Goal: Transaction & Acquisition: Book appointment/travel/reservation

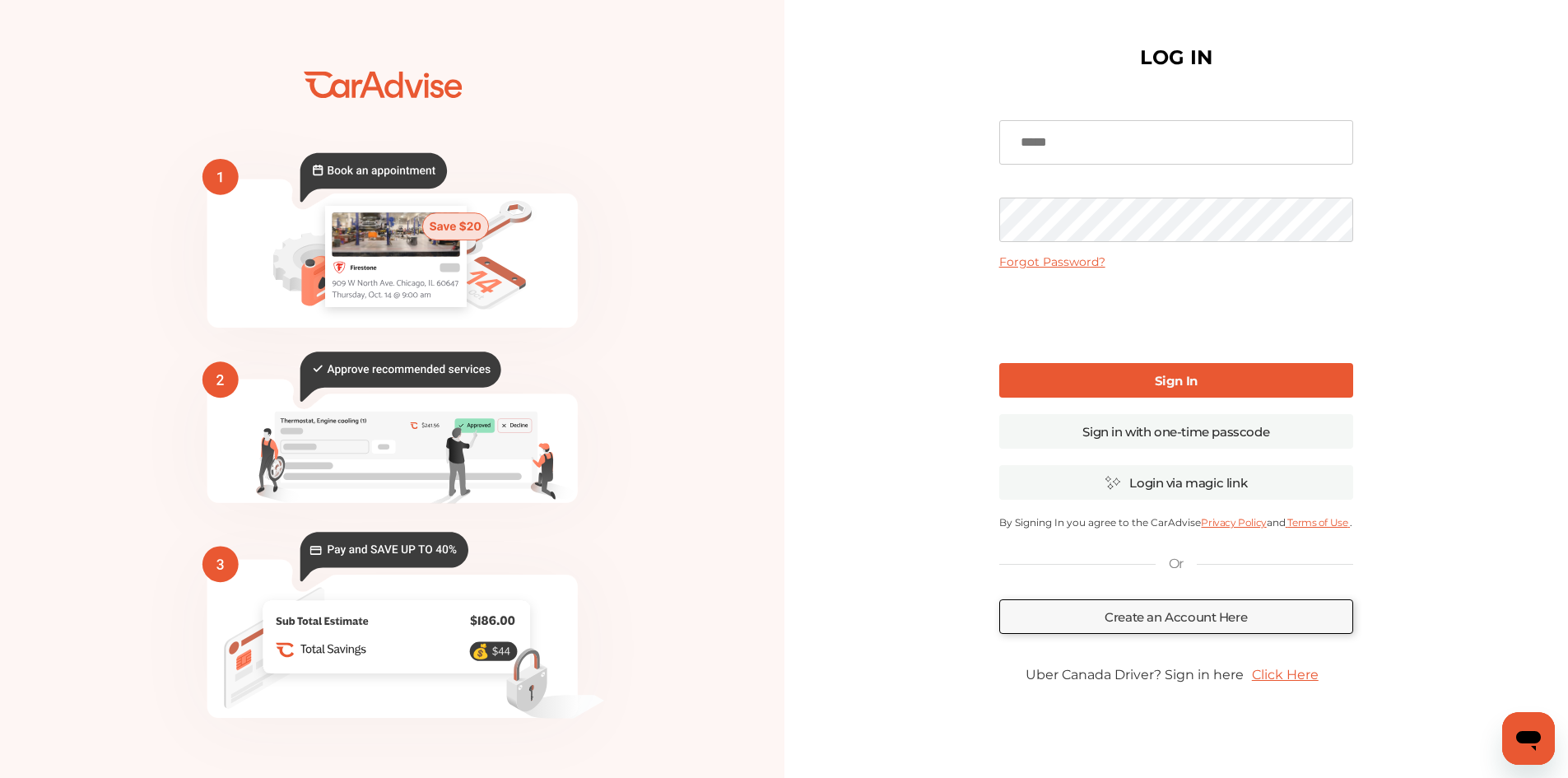
click at [1084, 142] on input at bounding box center [1176, 142] width 354 height 44
type input "**********"
click at [1145, 378] on link "Sign In" at bounding box center [1176, 380] width 354 height 34
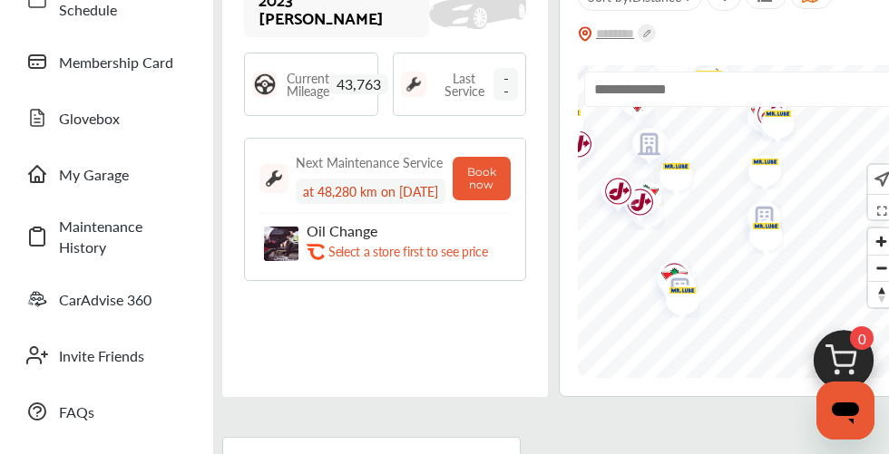
scroll to position [181, 0]
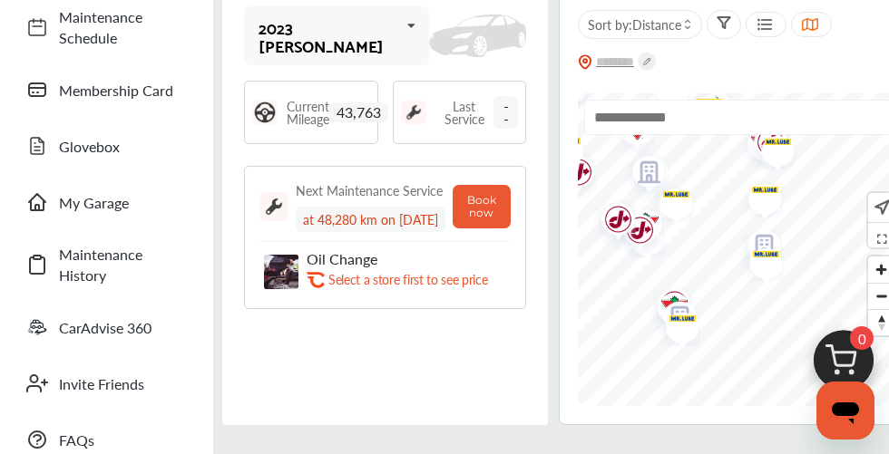
click at [377, 116] on span "43,763" at bounding box center [358, 112] width 59 height 20
click at [274, 266] on img at bounding box center [281, 272] width 34 height 34
click at [505, 203] on button "Book now" at bounding box center [482, 207] width 58 height 44
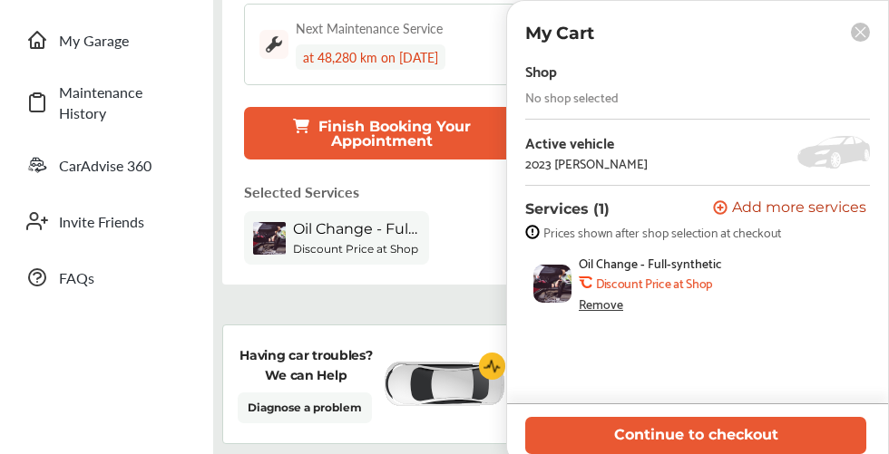
scroll to position [363, 0]
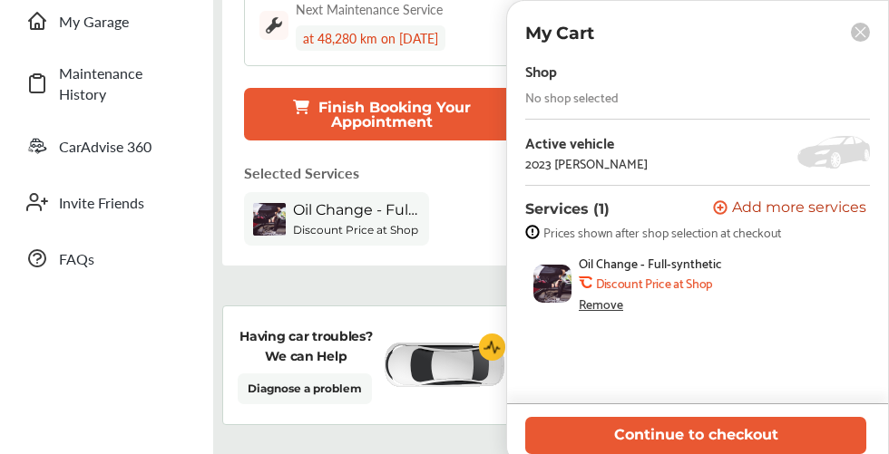
click at [865, 35] on rect at bounding box center [860, 32] width 19 height 19
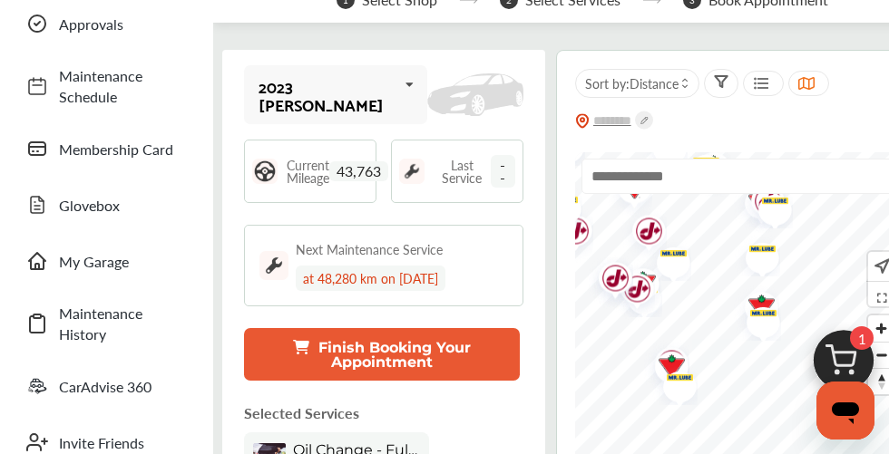
scroll to position [91, 0]
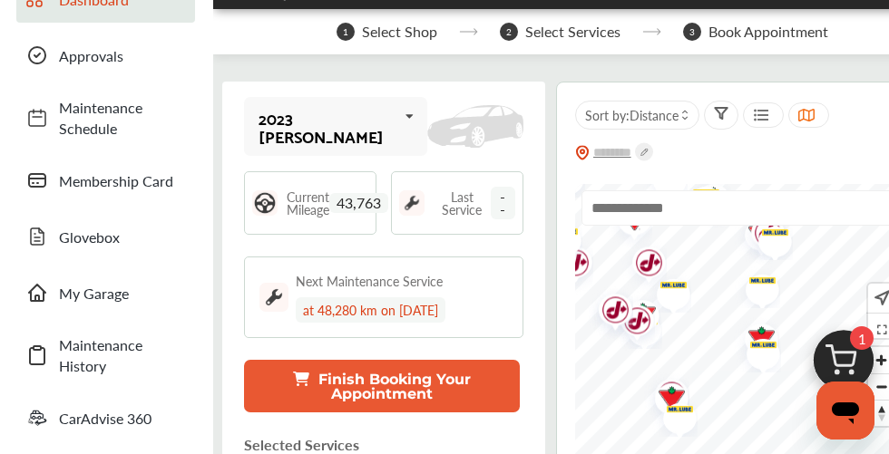
click at [845, 363] on img at bounding box center [843, 365] width 87 height 87
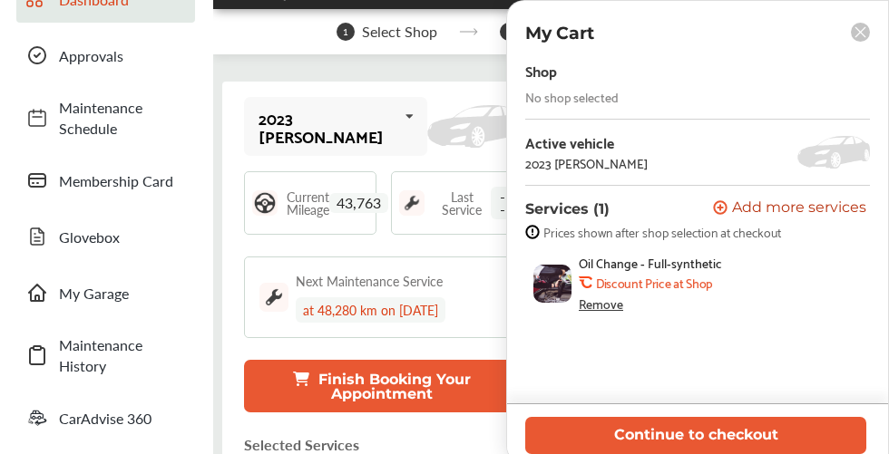
click at [638, 90] on div "Shop No shop selected" at bounding box center [697, 81] width 345 height 46
click at [860, 34] on rect at bounding box center [860, 32] width 19 height 19
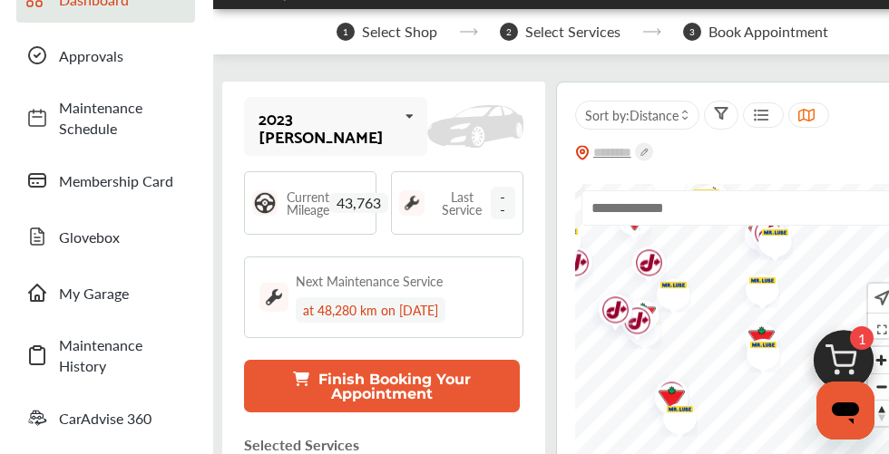
scroll to position [0, 0]
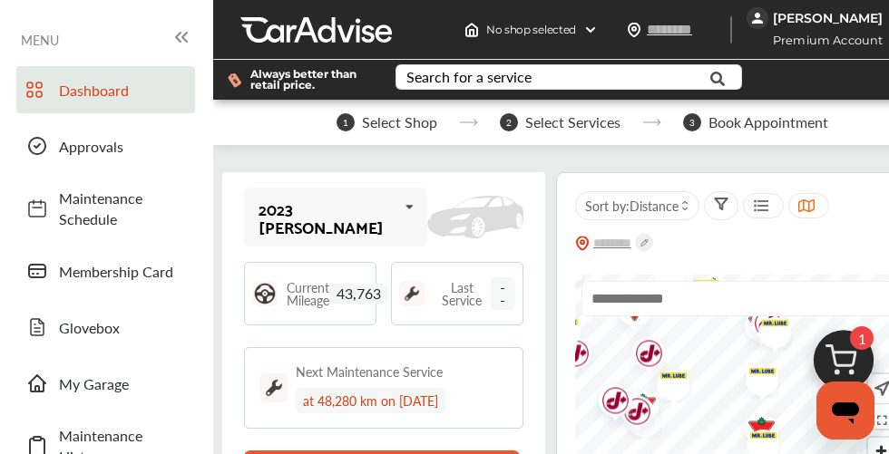
click at [491, 294] on span "--" at bounding box center [503, 294] width 24 height 33
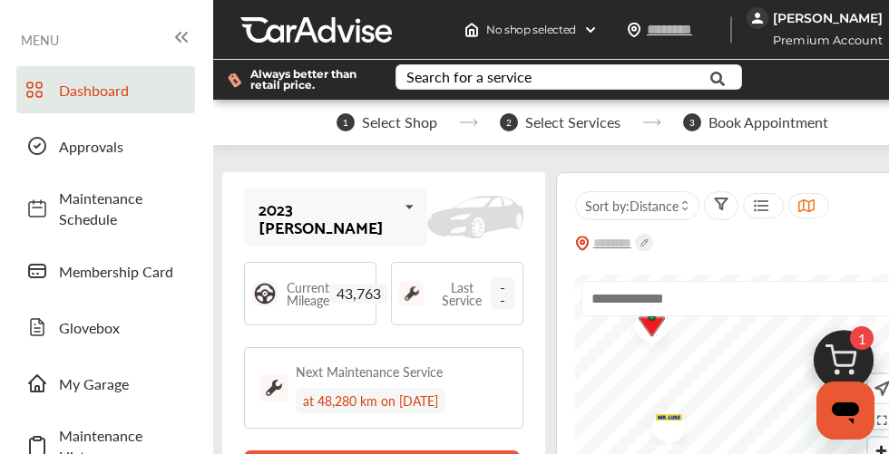
click at [675, 275] on div at bounding box center [739, 431] width 328 height 313
click at [639, 408] on img "Map marker" at bounding box center [663, 430] width 48 height 44
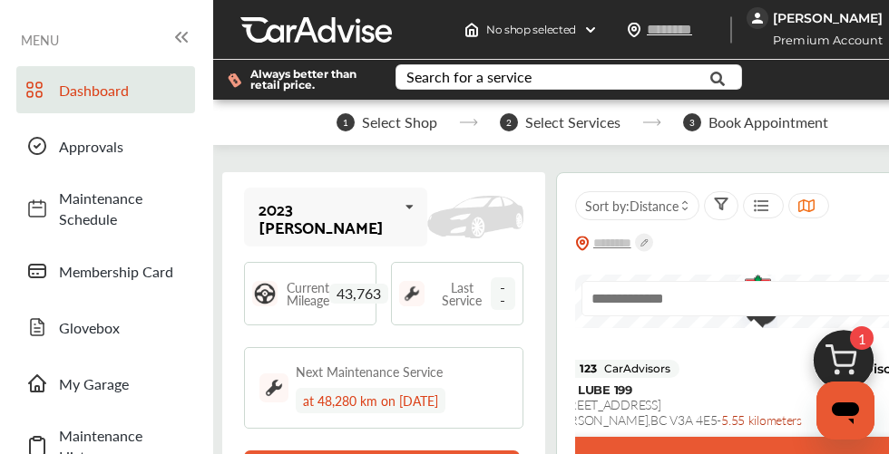
click at [717, 437] on div "Select Shop" at bounding box center [754, 459] width 522 height 45
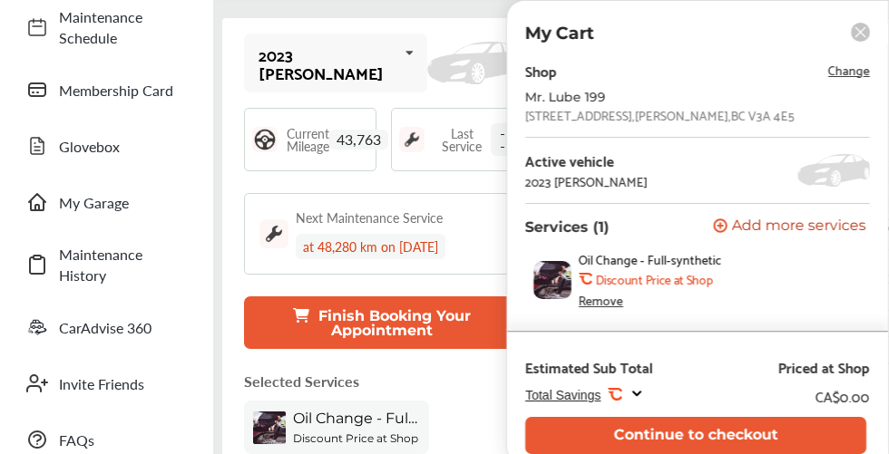
scroll to position [272, 0]
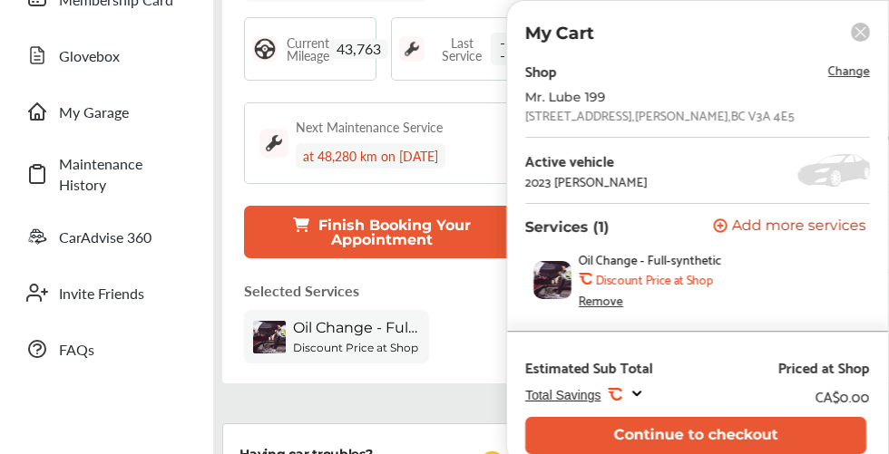
click at [636, 394] on icon at bounding box center [636, 393] width 15 height 15
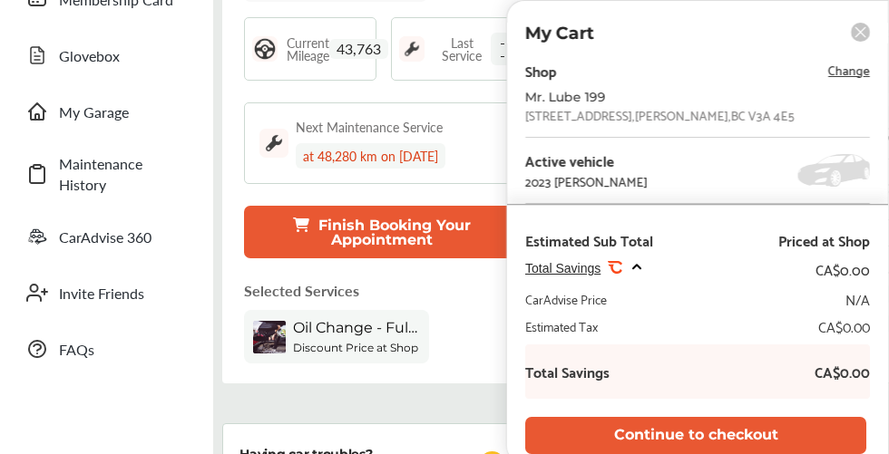
click at [353, 143] on div "at 48,280 km on 11/20/2025" at bounding box center [371, 155] width 150 height 25
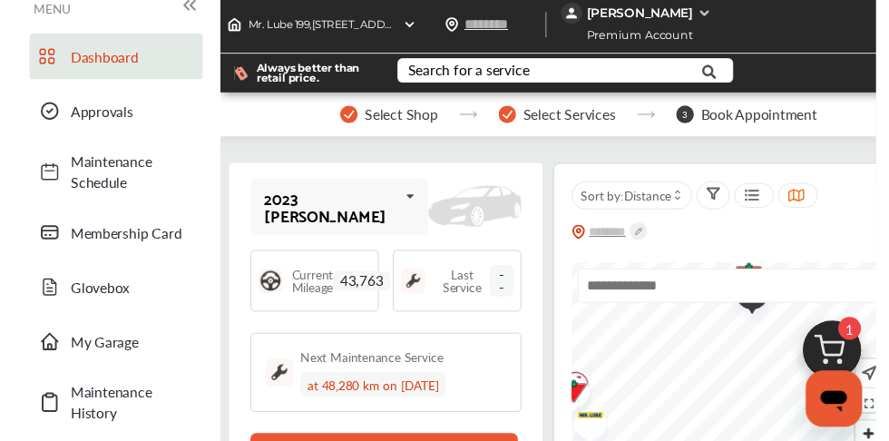
scroll to position [0, 0]
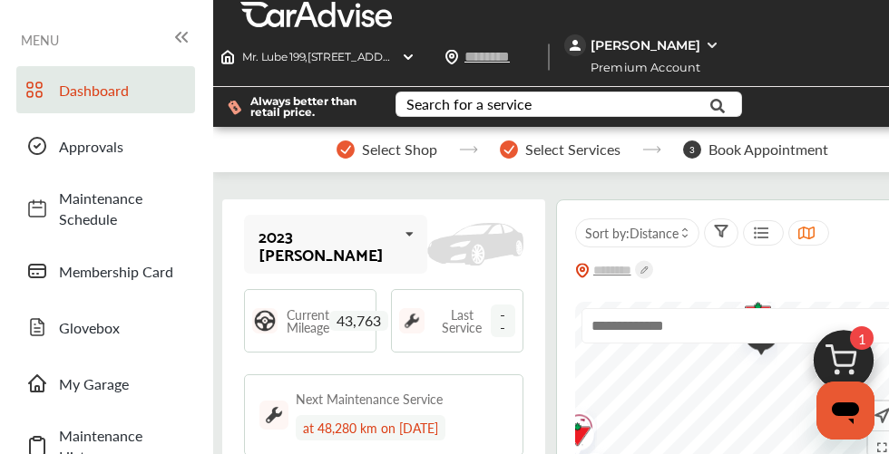
click at [391, 294] on div "Last Service --" at bounding box center [457, 320] width 132 height 63
click at [405, 308] on img at bounding box center [411, 320] width 25 height 25
click at [286, 291] on div "Current Mileage 43,763" at bounding box center [310, 320] width 132 height 63
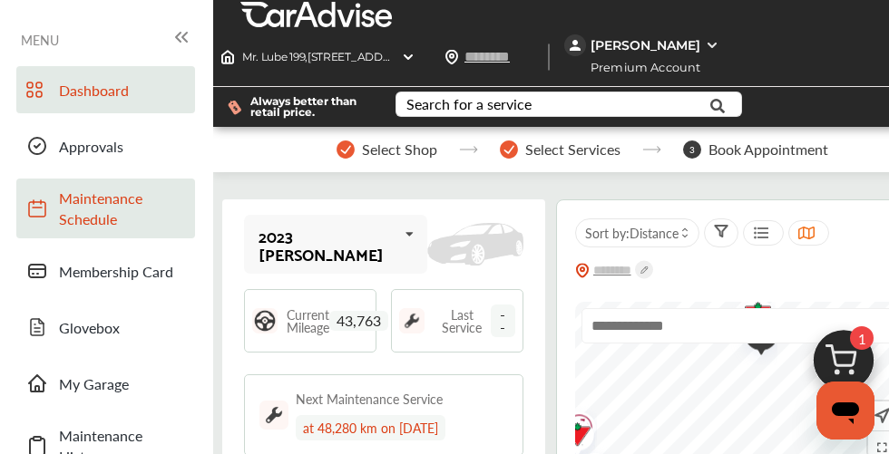
click at [118, 210] on span "Maintenance Schedule" at bounding box center [122, 209] width 127 height 42
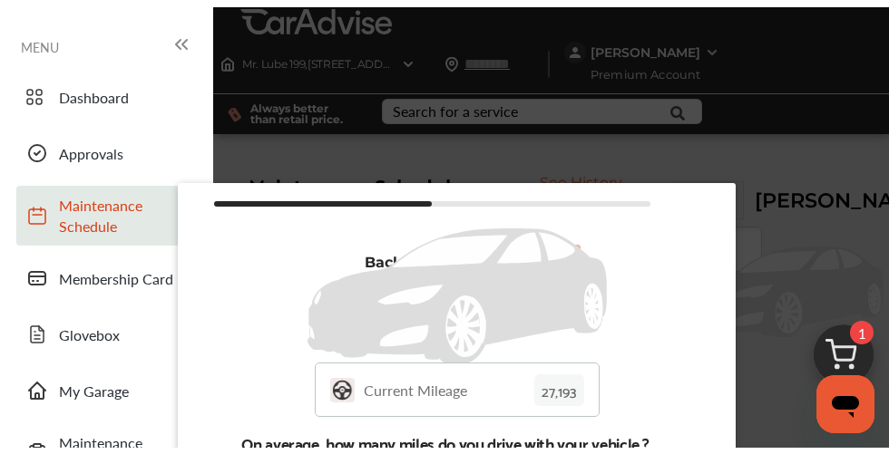
scroll to position [7, 0]
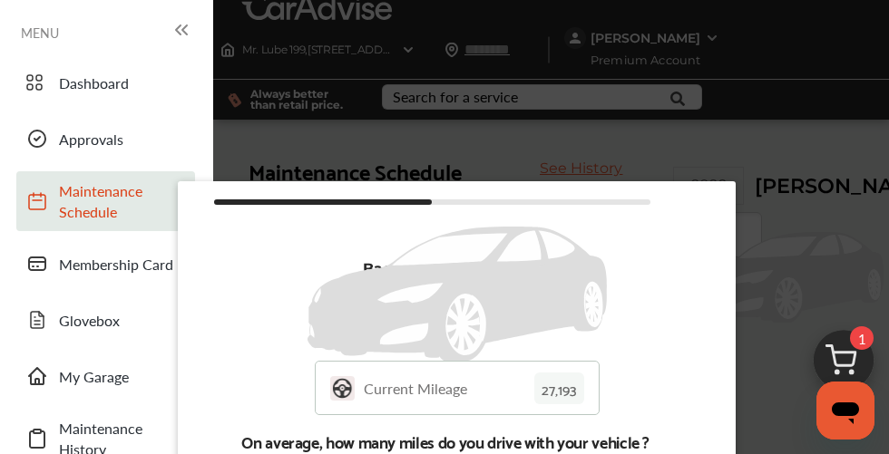
type input "****"
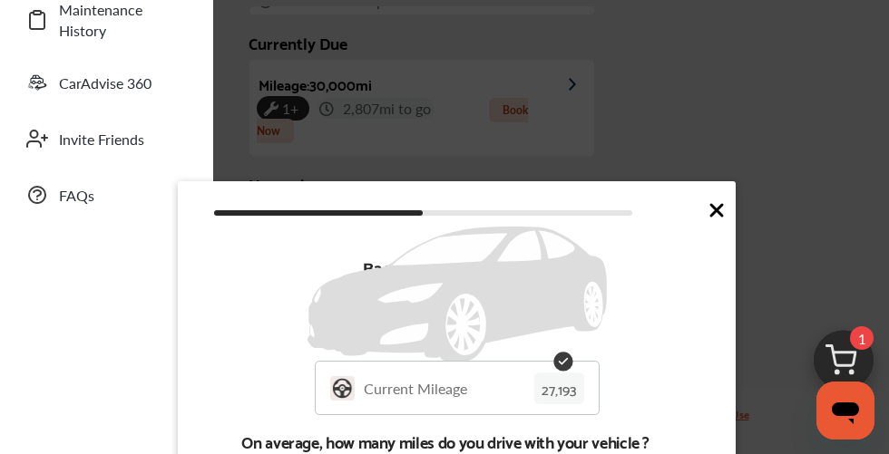
scroll to position [392, 0]
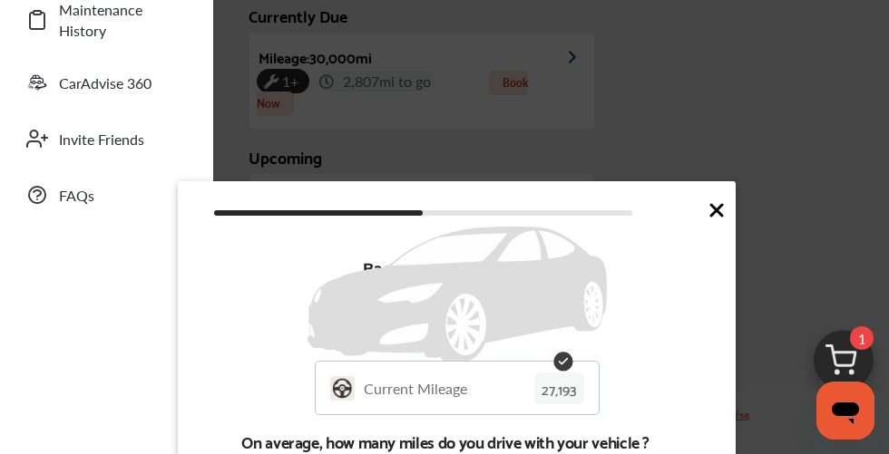
click at [0, 0] on p "27,193" at bounding box center [0, 0] width 0 height 0
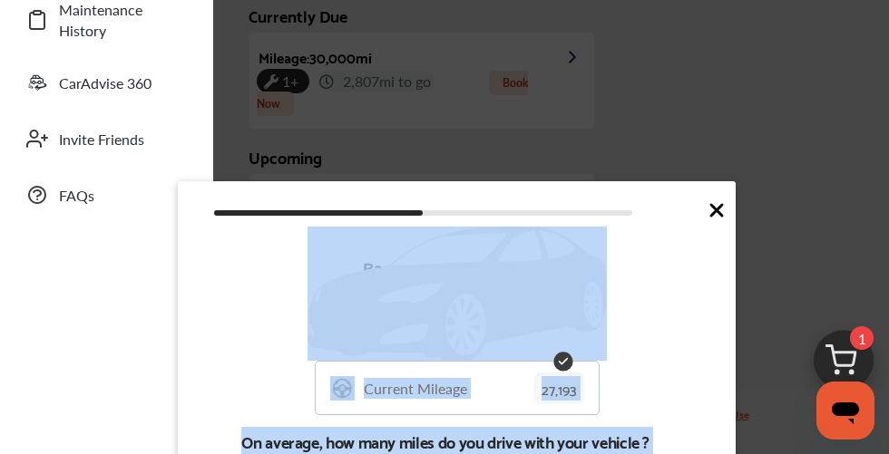
click at [0, 0] on p "27,193" at bounding box center [0, 0] width 0 height 0
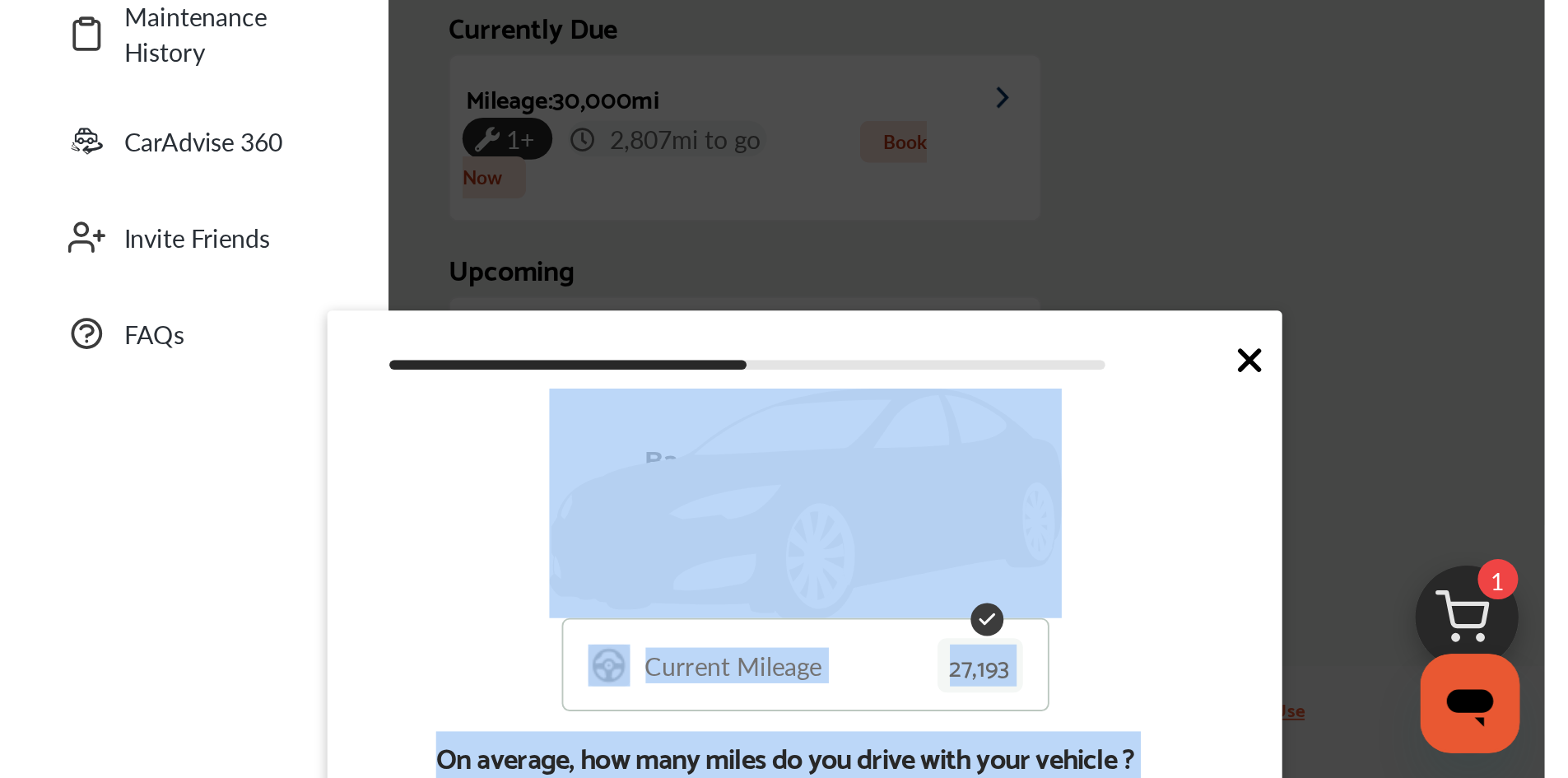
scroll to position [247, 0]
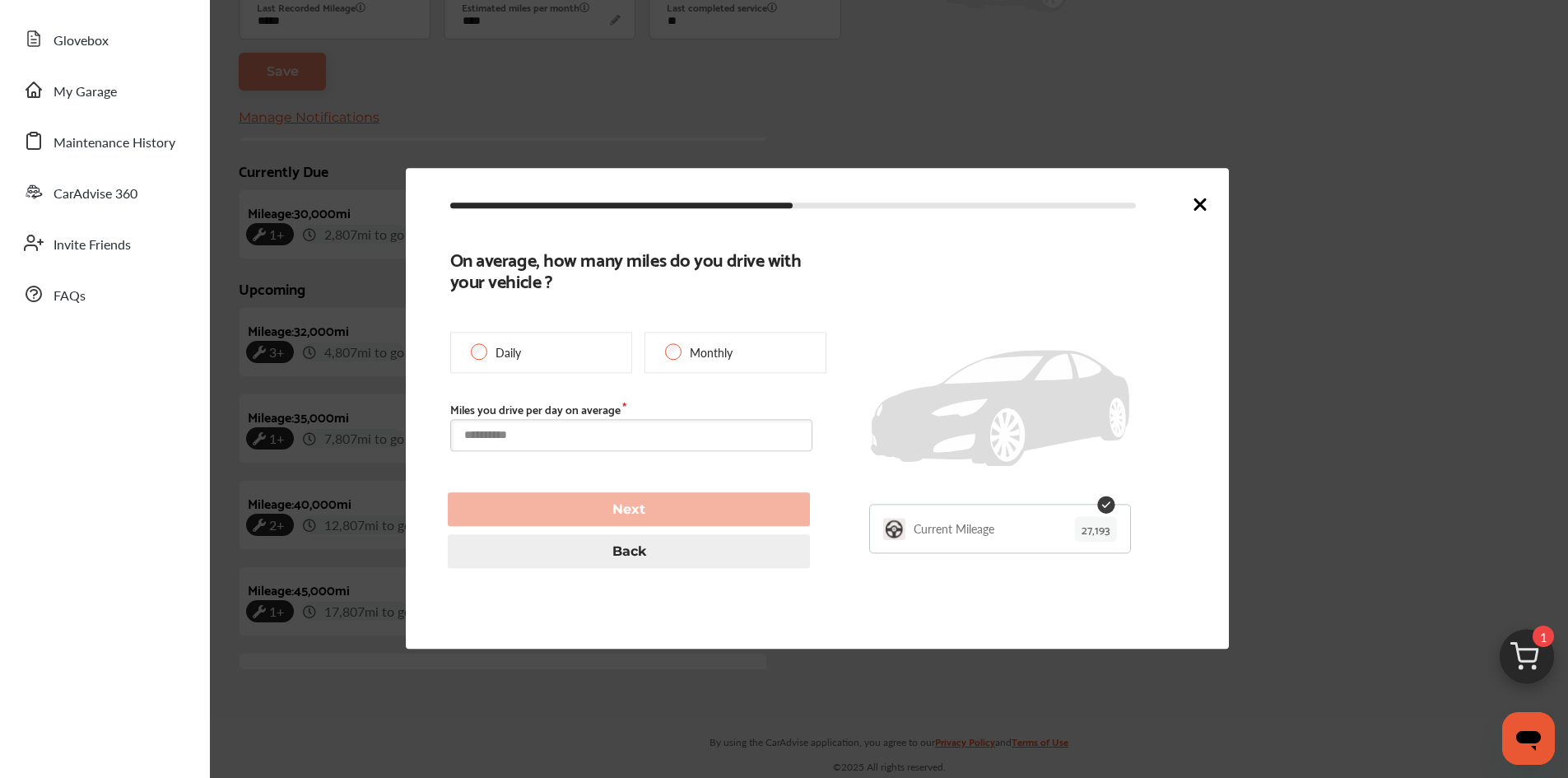
click at [572, 431] on input "text" at bounding box center [631, 436] width 362 height 32
click at [612, 436] on input "text" at bounding box center [631, 436] width 362 height 32
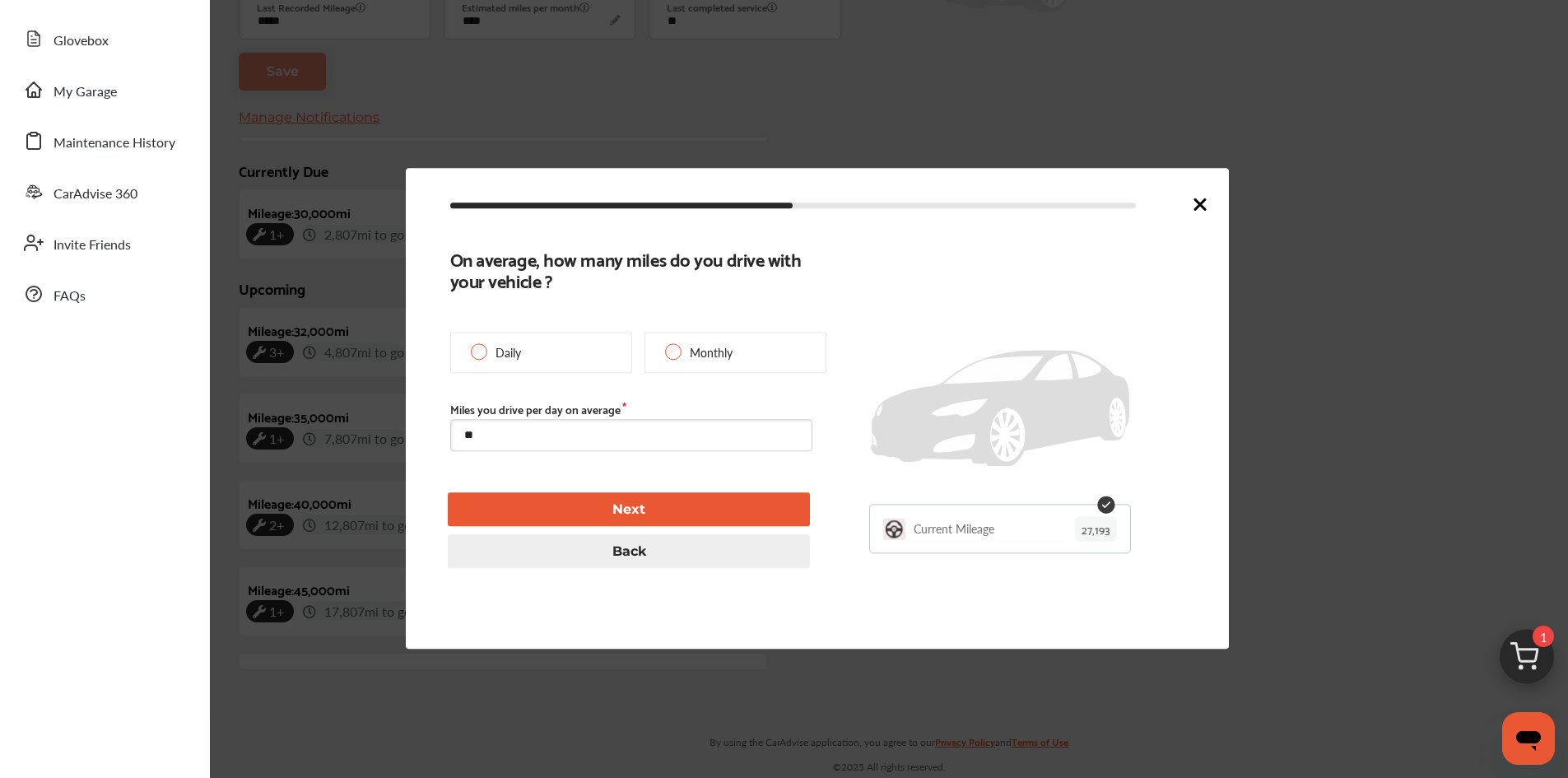
click at [637, 512] on button "Next" at bounding box center [628, 509] width 362 height 34
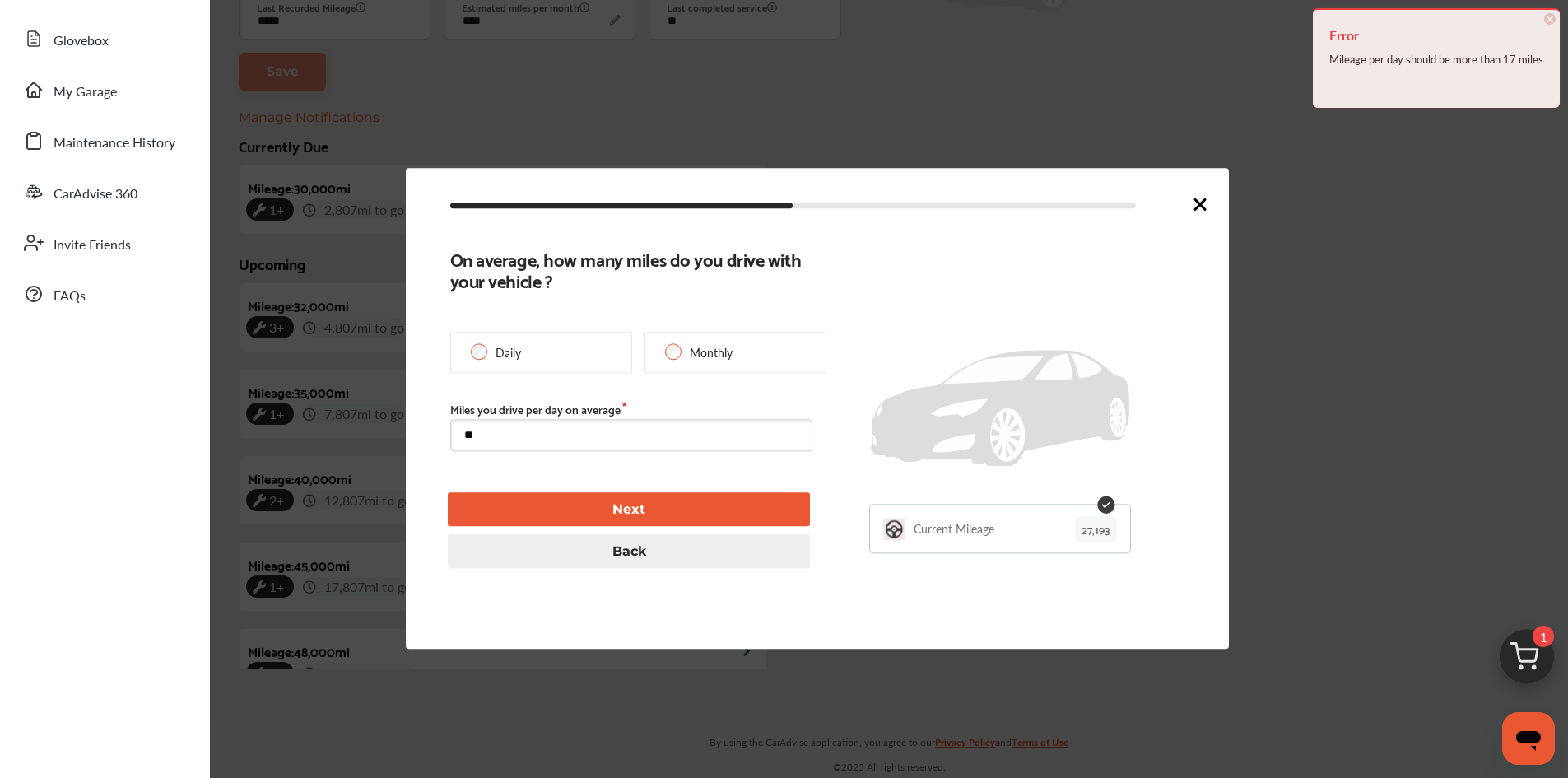
click at [505, 429] on input "**" at bounding box center [631, 436] width 362 height 32
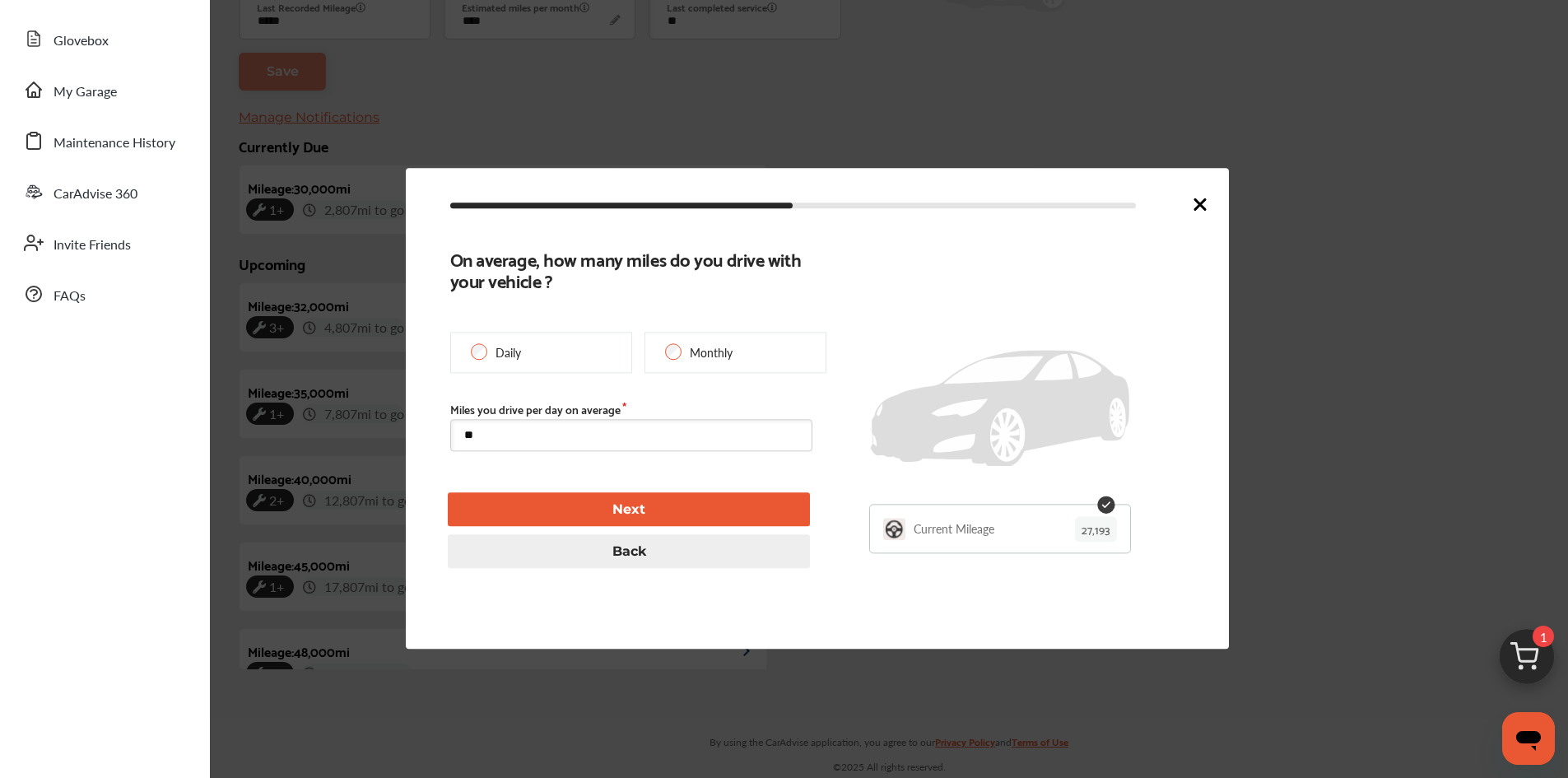
type input "**"
click at [598, 509] on button "Next" at bounding box center [628, 509] width 362 height 34
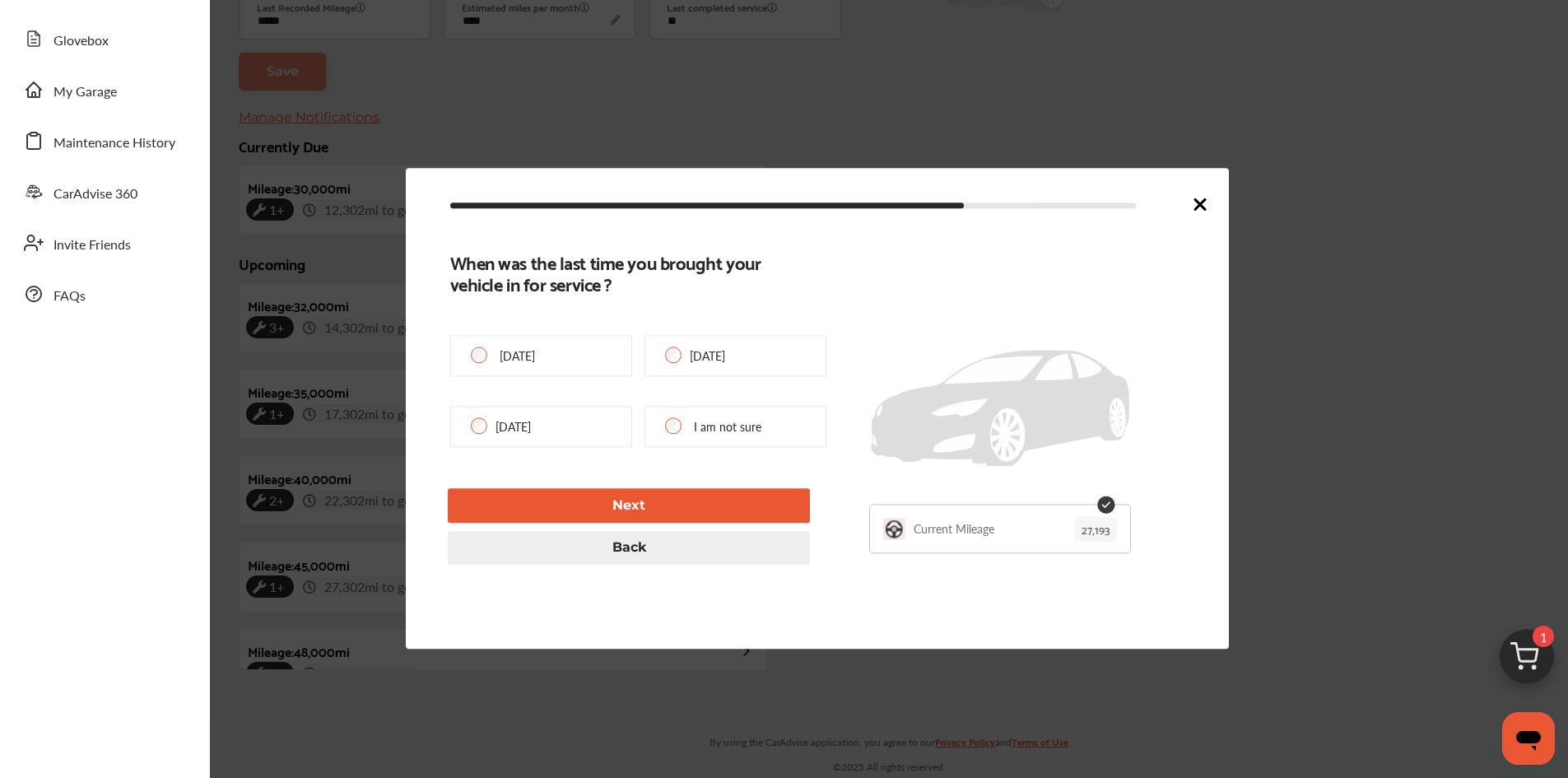
type input "*****"
type input "**********"
type input "***"
click at [509, 431] on p "6 Months ago" at bounding box center [513, 428] width 35 height 16
click at [669, 511] on button "Next" at bounding box center [628, 506] width 362 height 34
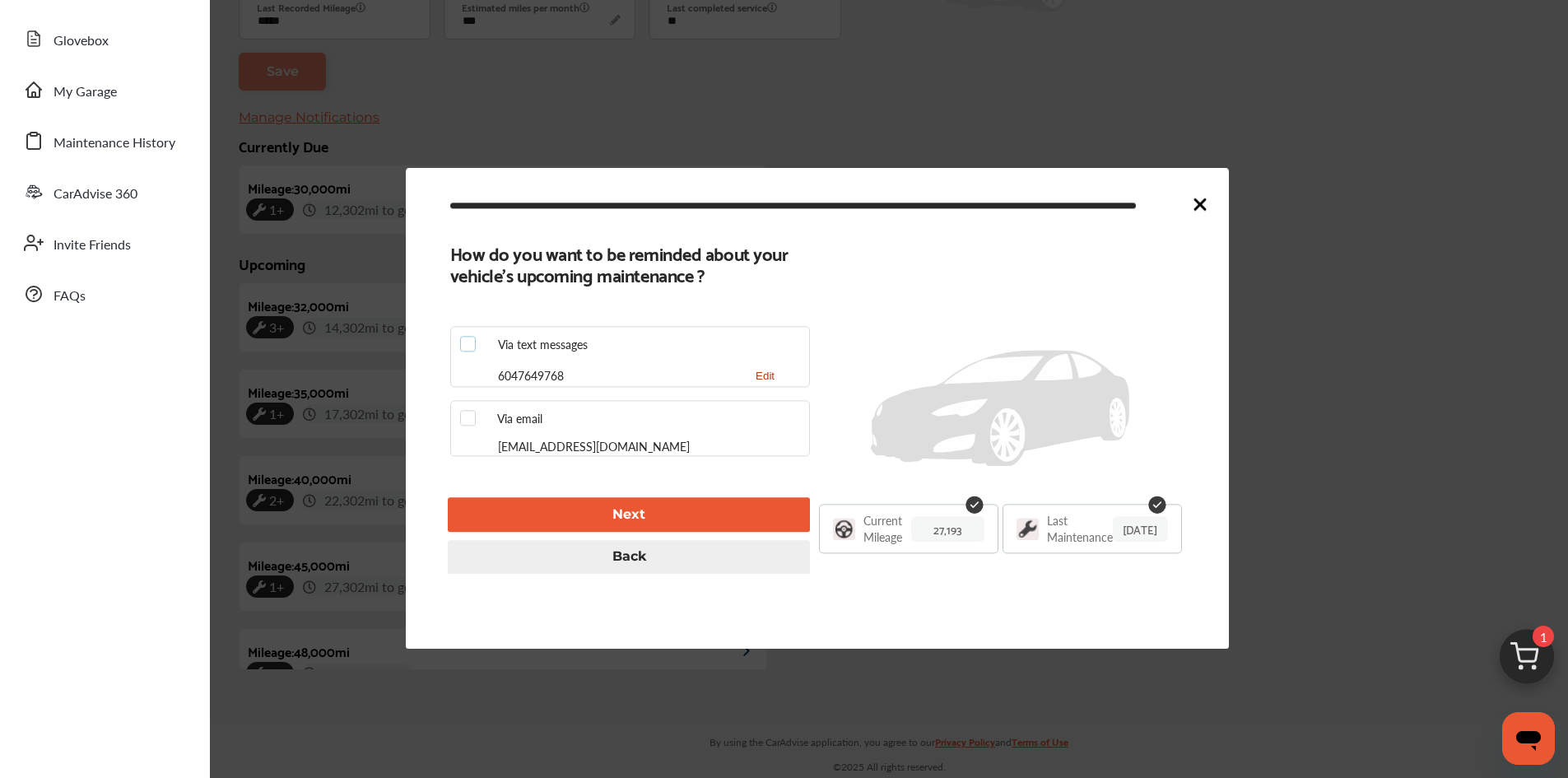
click at [471, 337] on label at bounding box center [472, 337] width 24 height 0
click at [659, 525] on button "Next" at bounding box center [628, 515] width 362 height 34
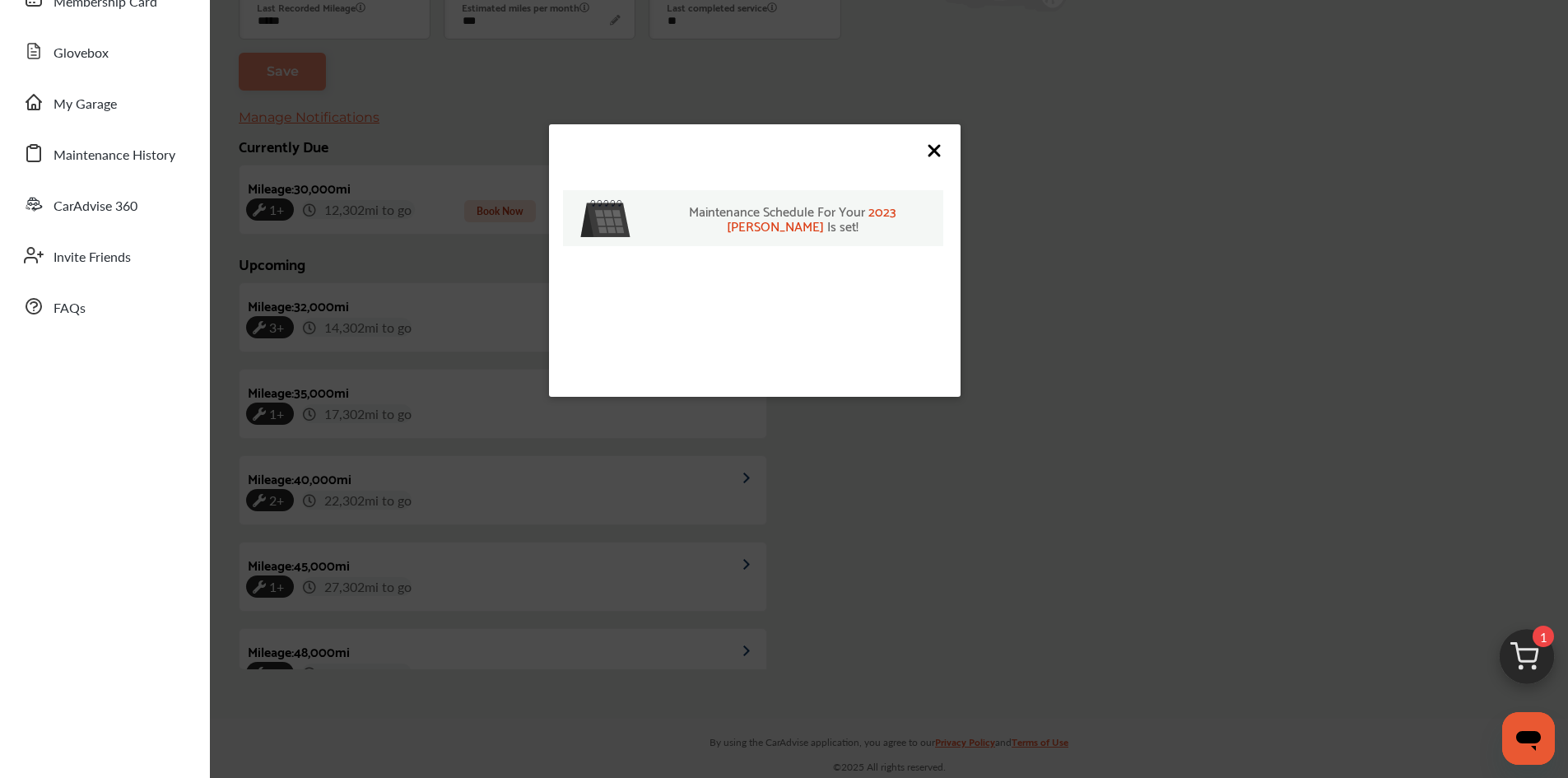
scroll to position [235, 0]
click at [928, 152] on icon at bounding box center [935, 151] width 20 height 20
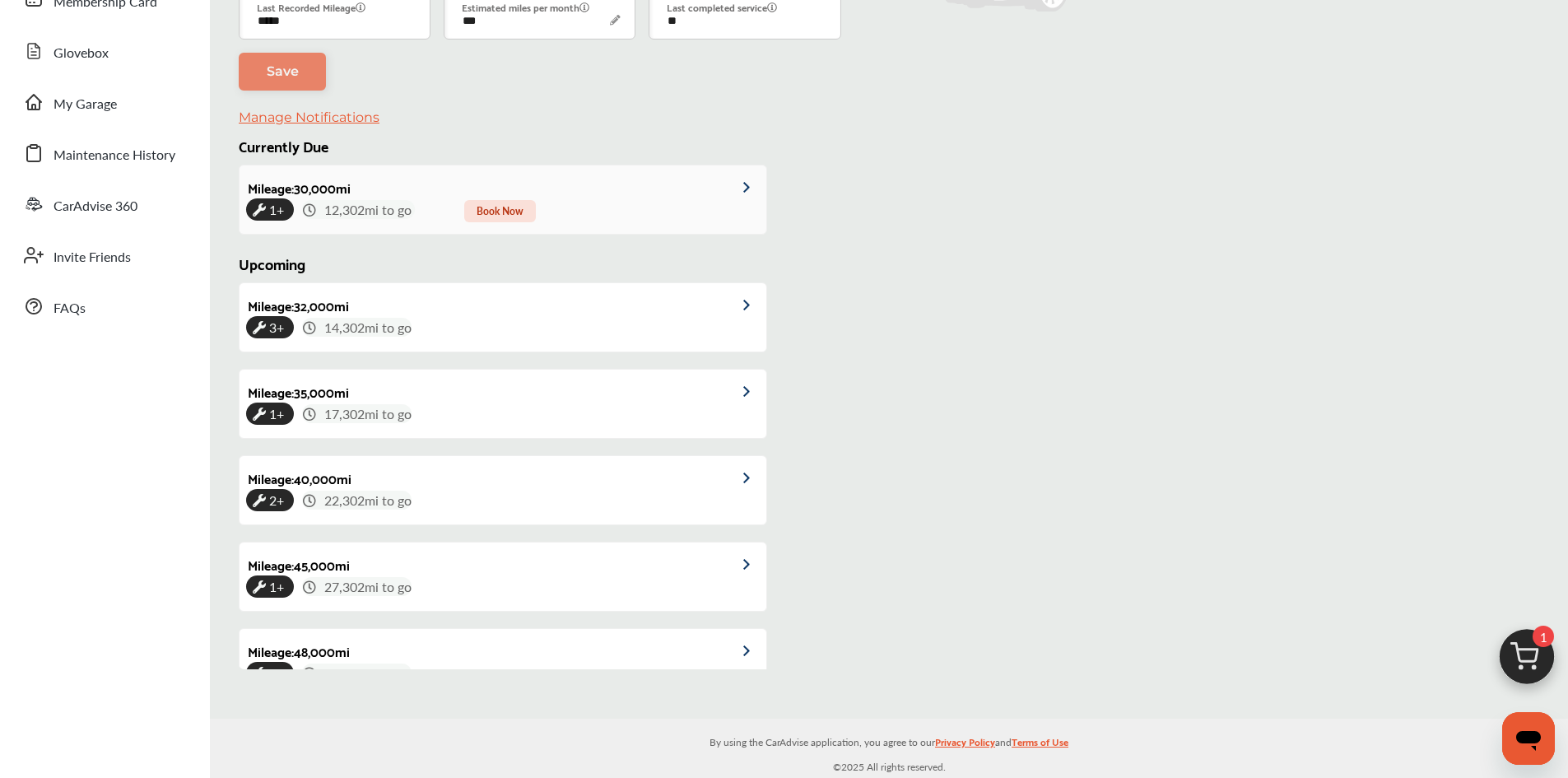
click at [514, 221] on span "Book Now" at bounding box center [500, 211] width 72 height 22
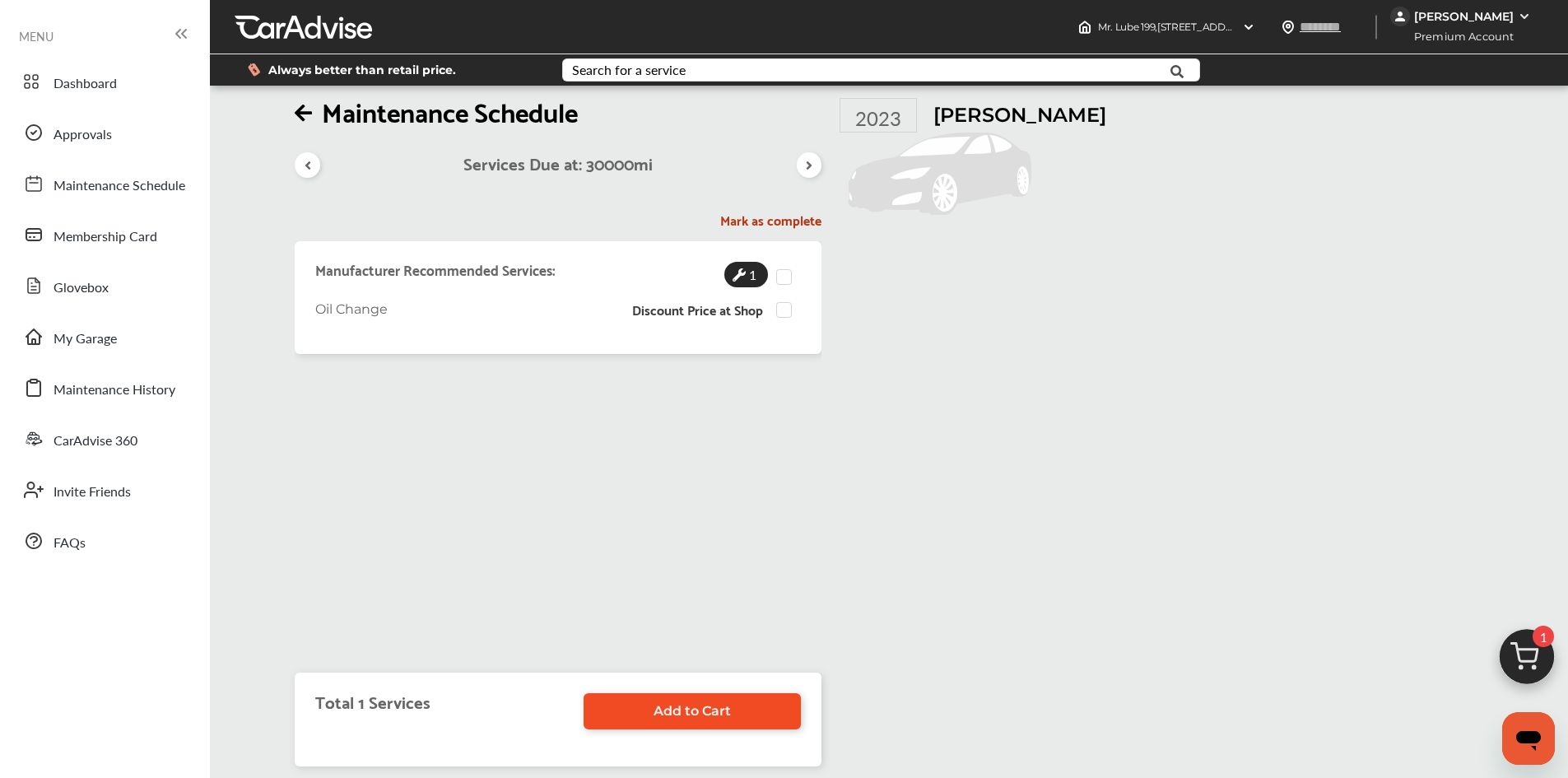
click at [720, 710] on span "Add to Cart" at bounding box center [691, 711] width 77 height 15
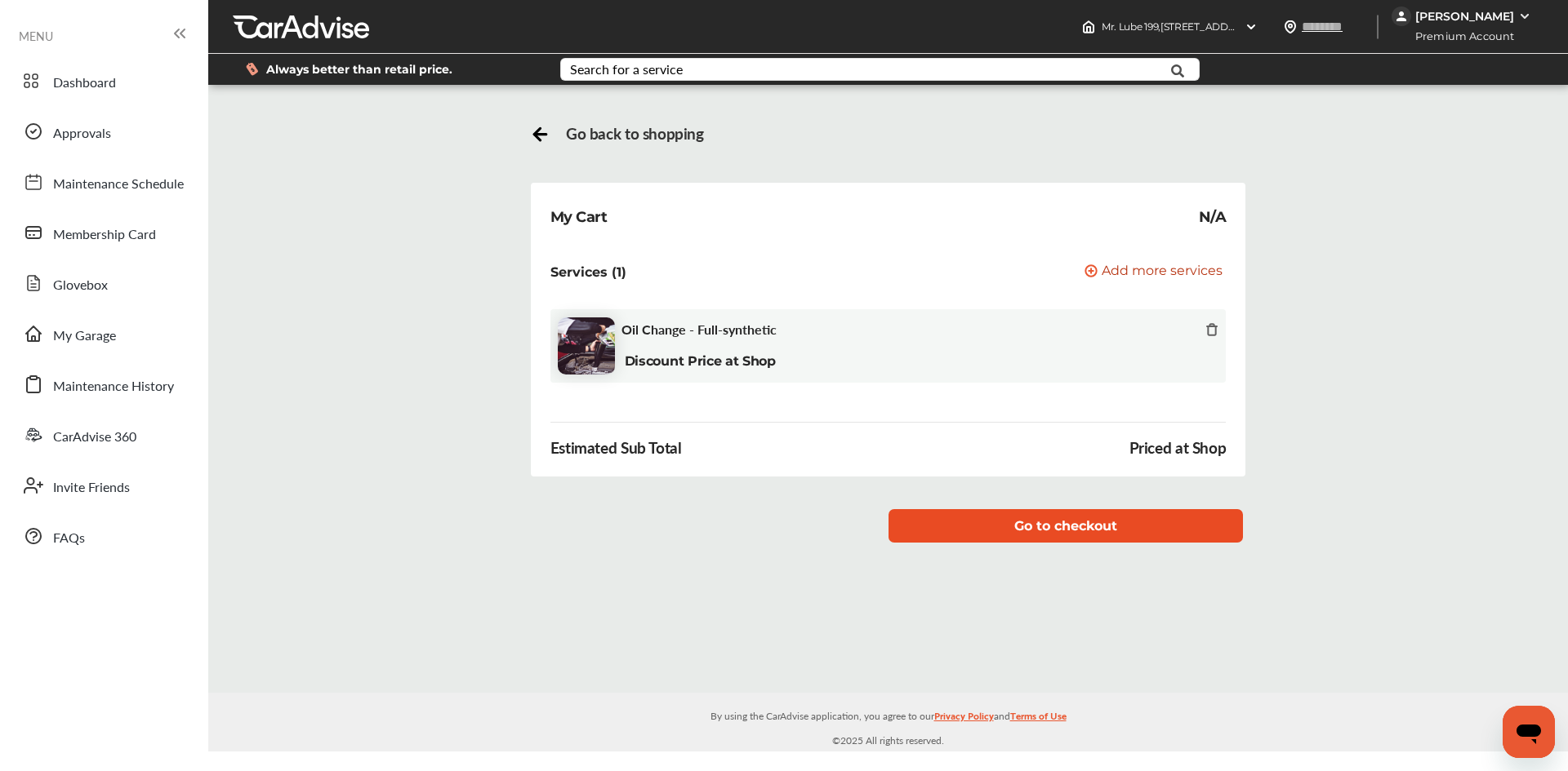
click at [1136, 531] on button "Go to checkout" at bounding box center [1066, 525] width 356 height 33
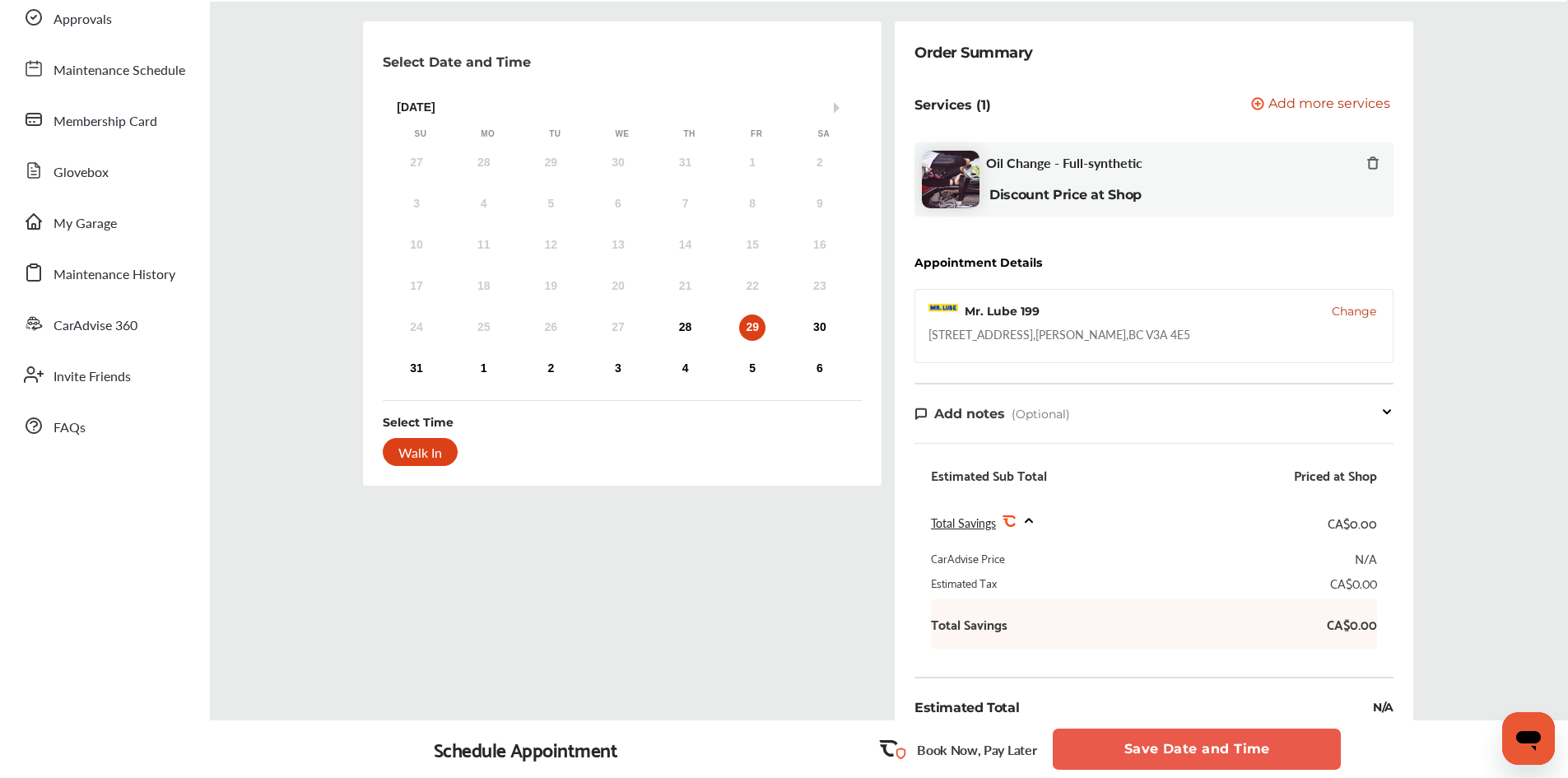
scroll to position [83, 0]
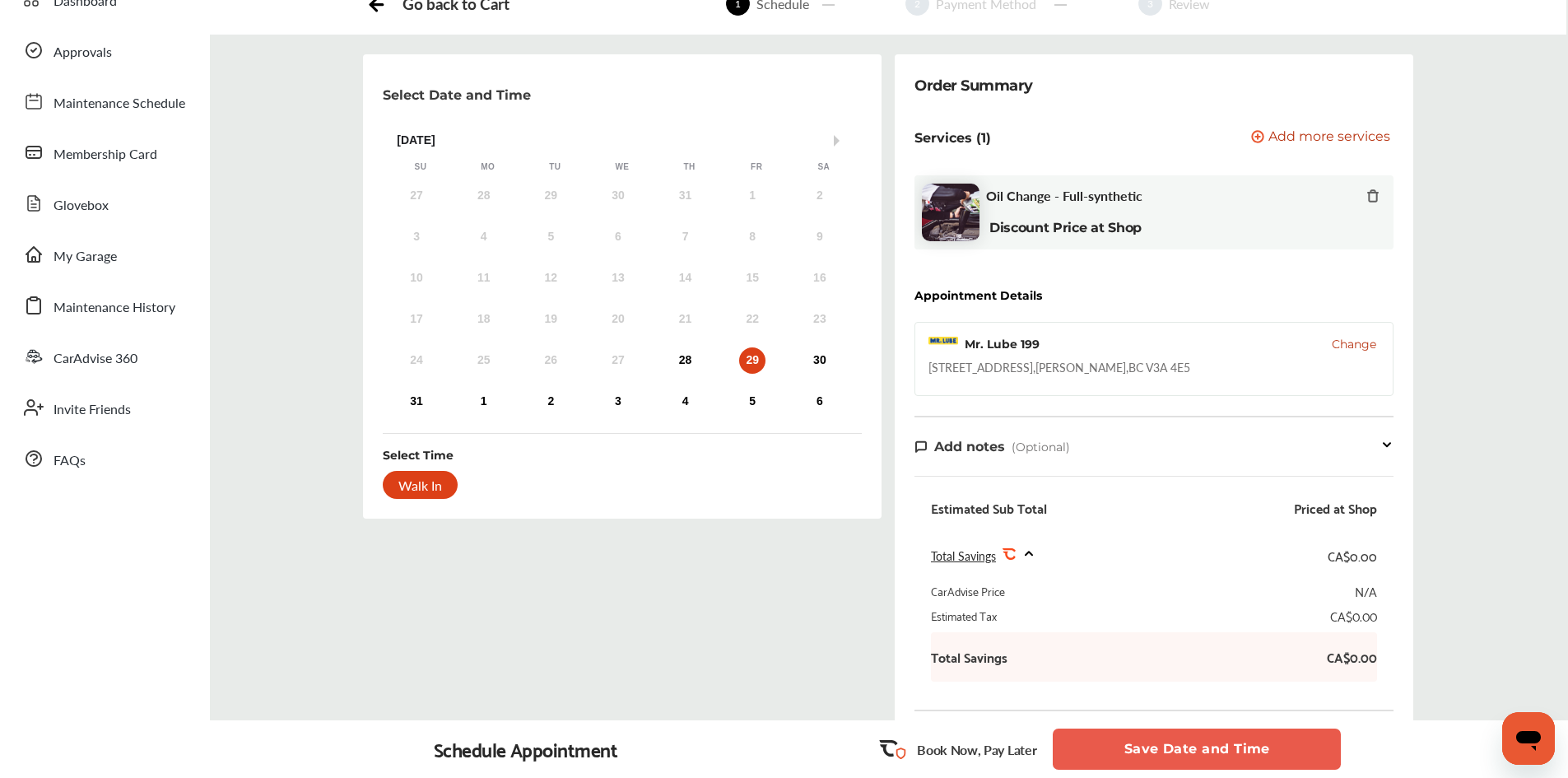
click at [1207, 762] on button "Save Date and Time" at bounding box center [1196, 749] width 288 height 41
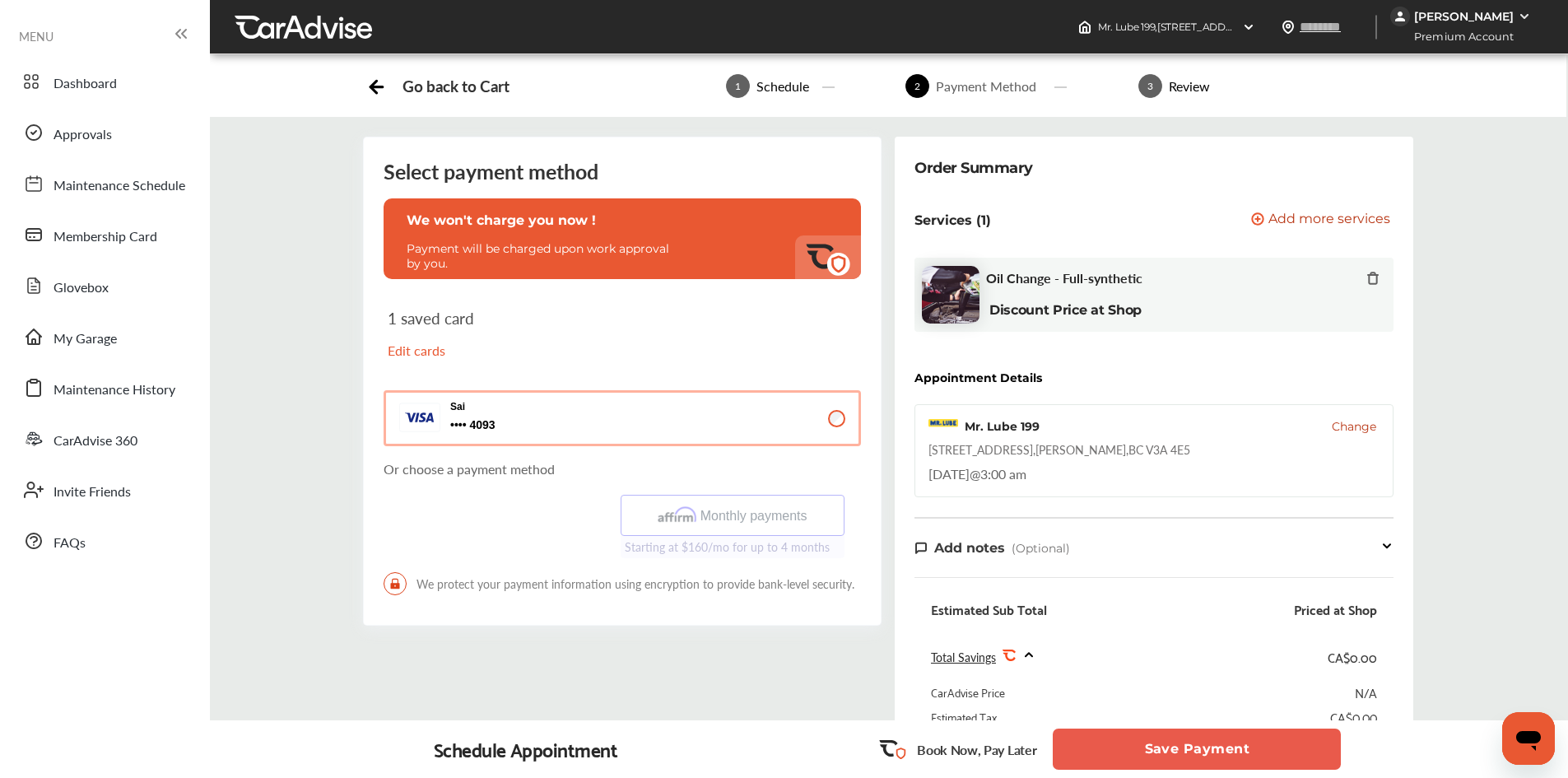
click at [381, 89] on icon at bounding box center [377, 84] width 21 height 21
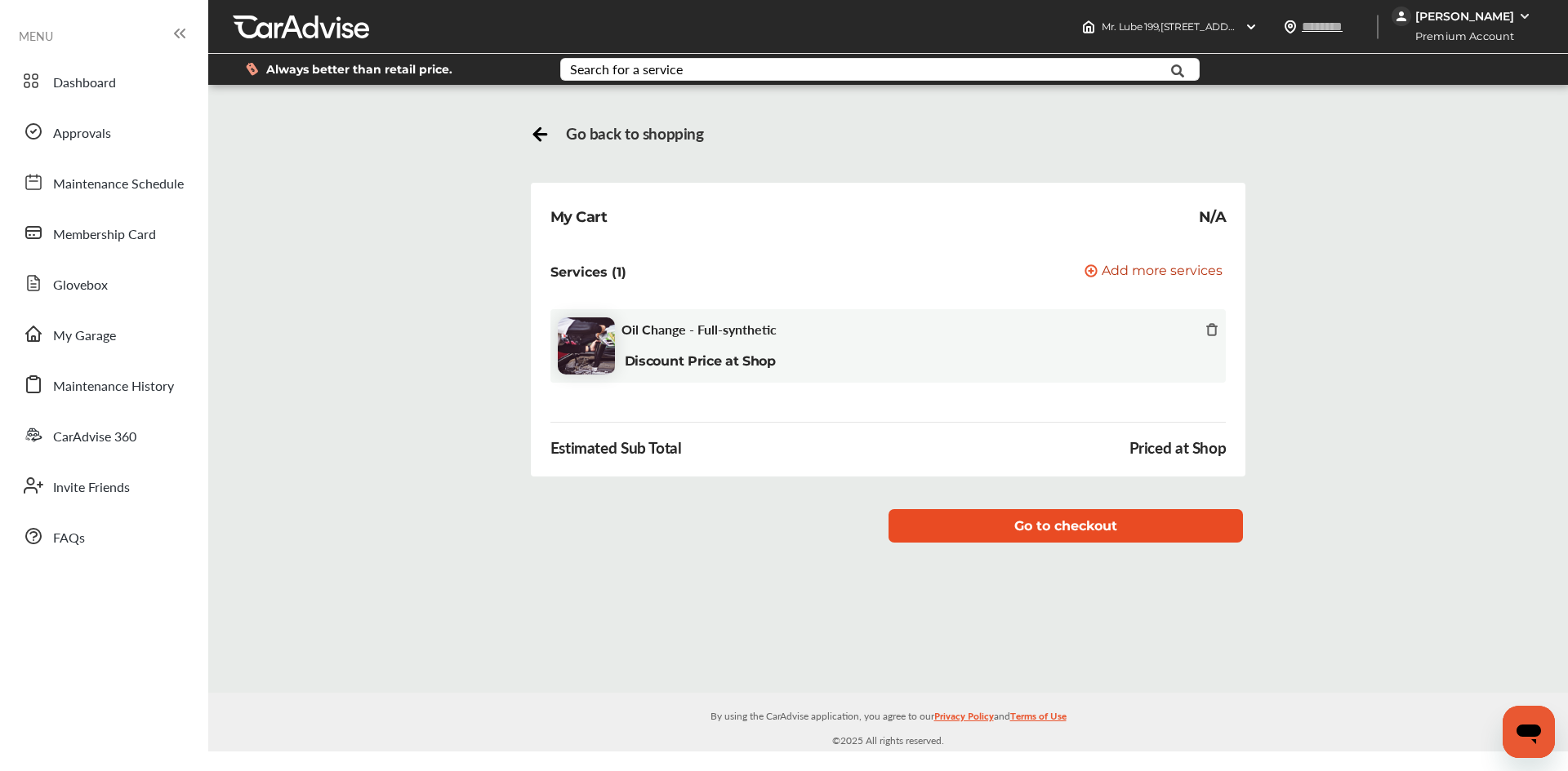
click at [1029, 530] on button "Go to checkout" at bounding box center [1066, 525] width 356 height 33
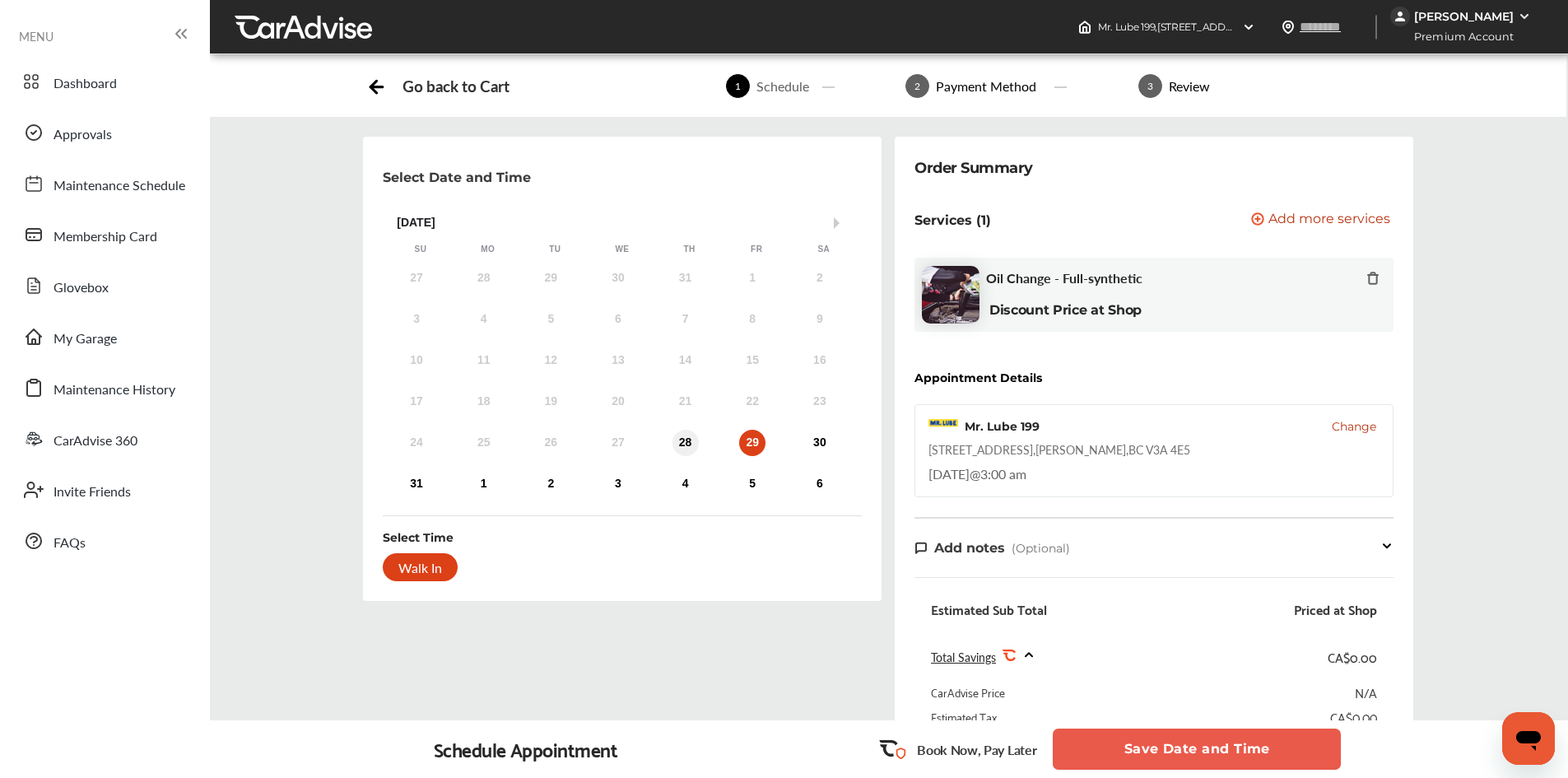
click at [686, 442] on div "28" at bounding box center [685, 442] width 26 height 26
click at [409, 564] on div "Walk In" at bounding box center [420, 567] width 75 height 28
click at [1492, 25] on div "[PERSON_NAME]" at bounding box center [1463, 16] width 145 height 20
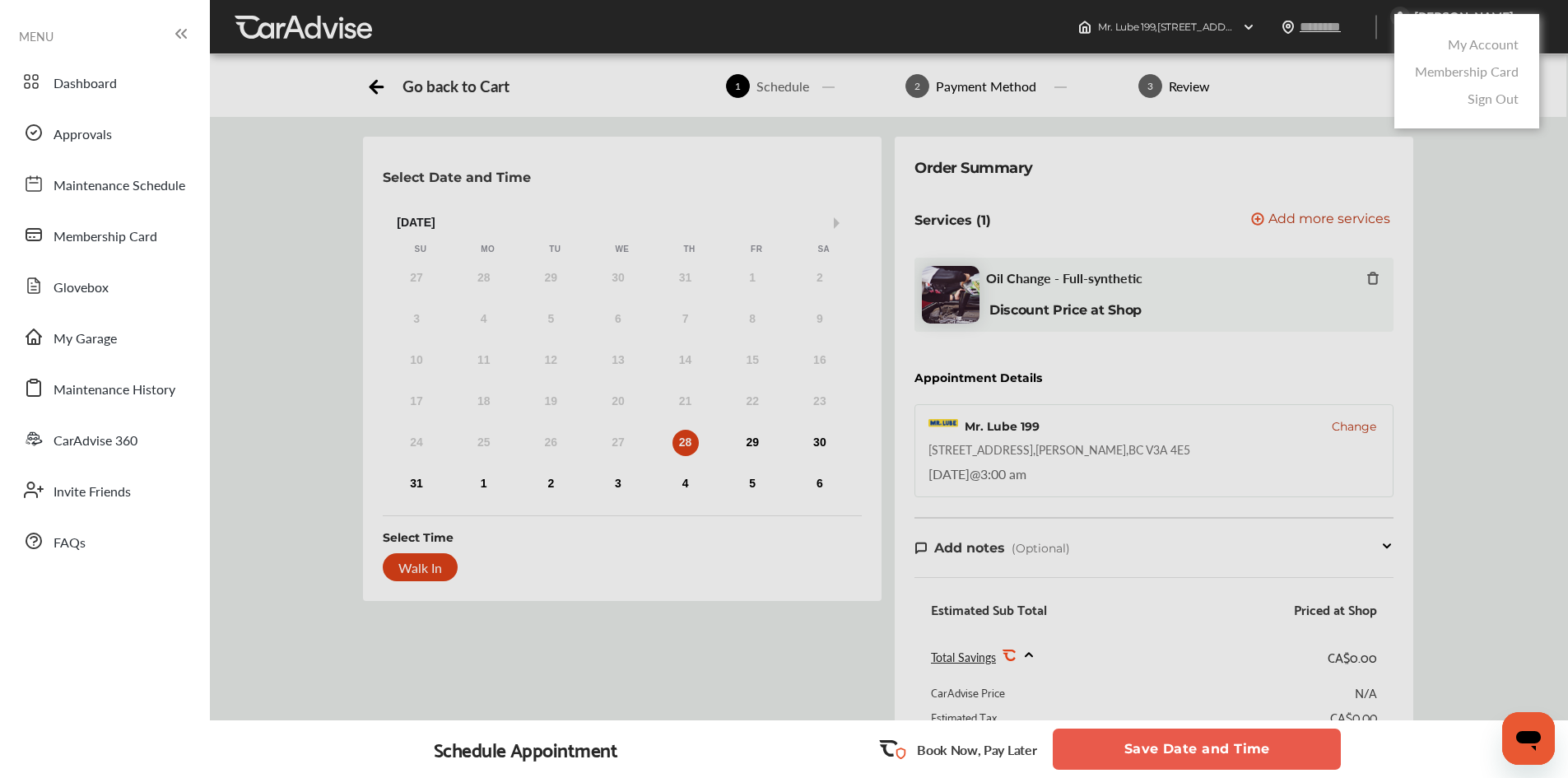
click at [1482, 256] on div at bounding box center [784, 430] width 1568 height 861
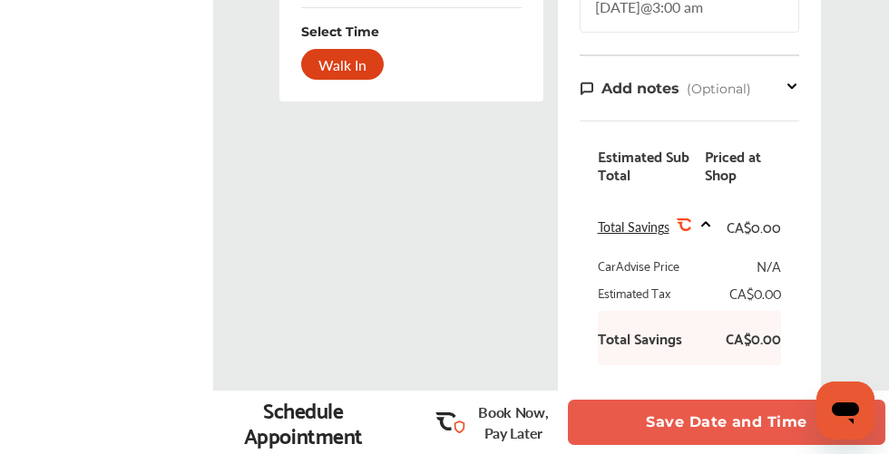
scroll to position [907, 0]
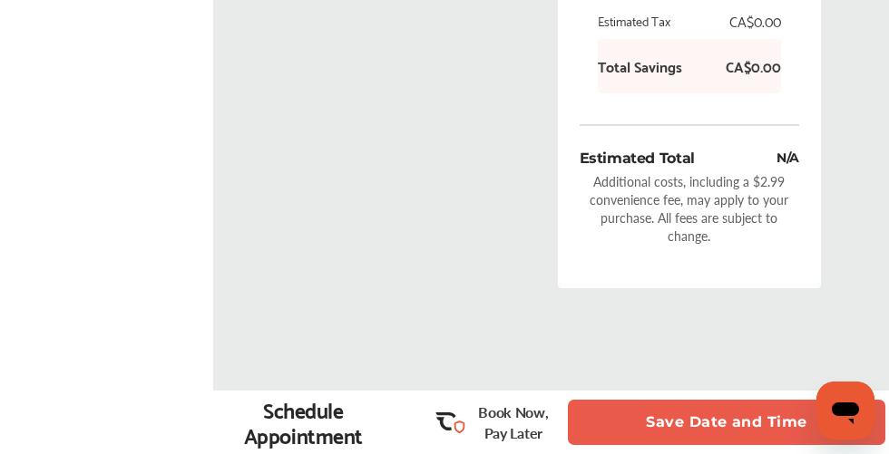
click at [639, 431] on button "Save Date and Time" at bounding box center [726, 422] width 317 height 45
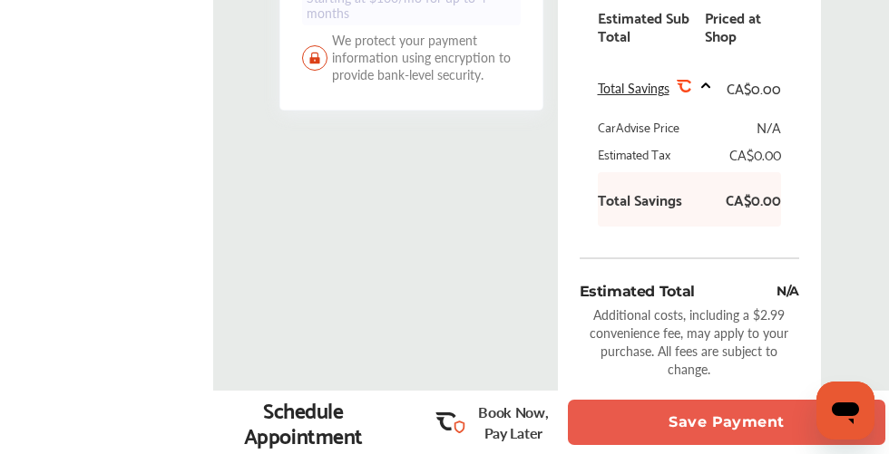
scroll to position [998, 0]
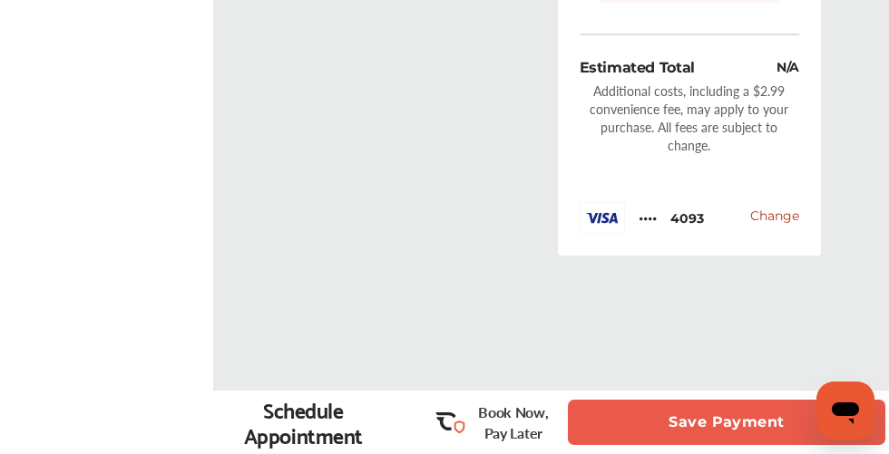
click at [701, 425] on button "Save Payment" at bounding box center [726, 422] width 317 height 45
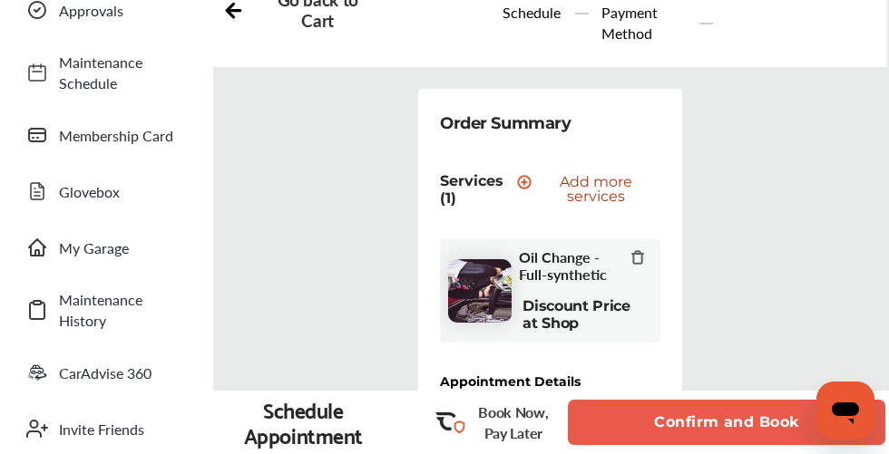
scroll to position [272, 0]
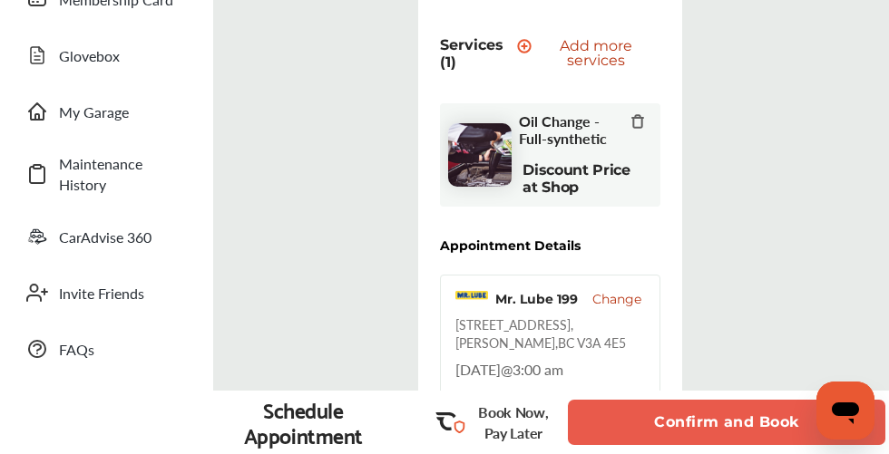
click at [677, 429] on button "Confirm and Book" at bounding box center [726, 422] width 317 height 45
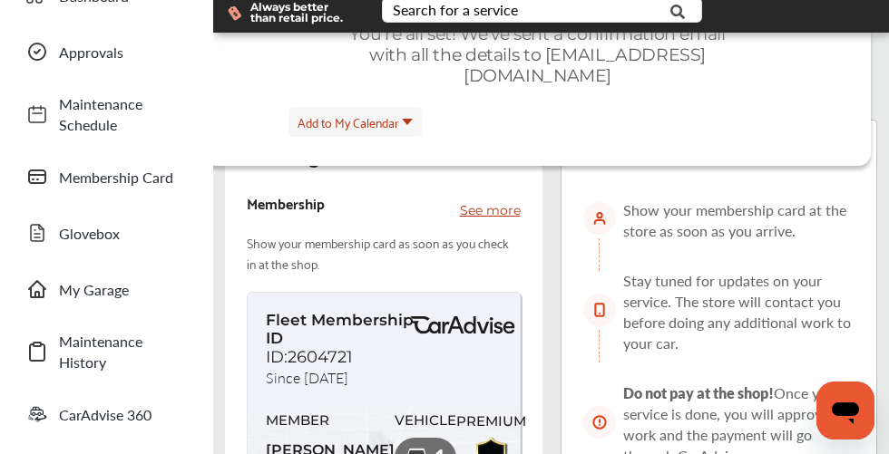
scroll to position [91, 0]
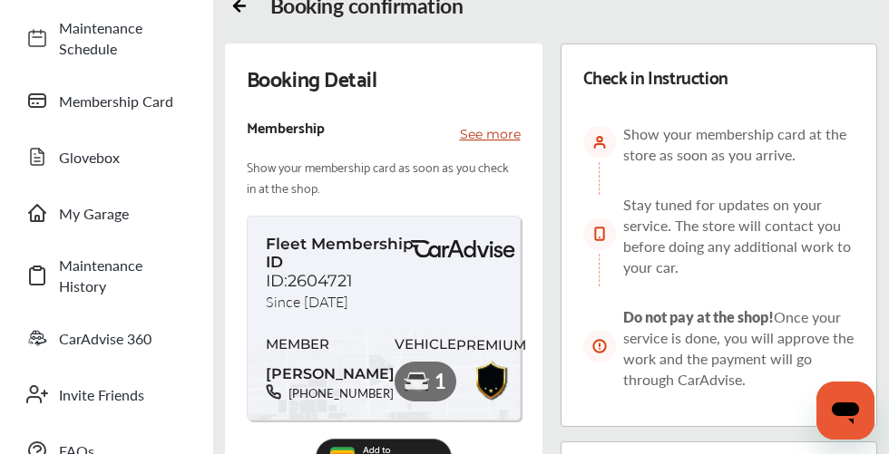
scroll to position [272, 0]
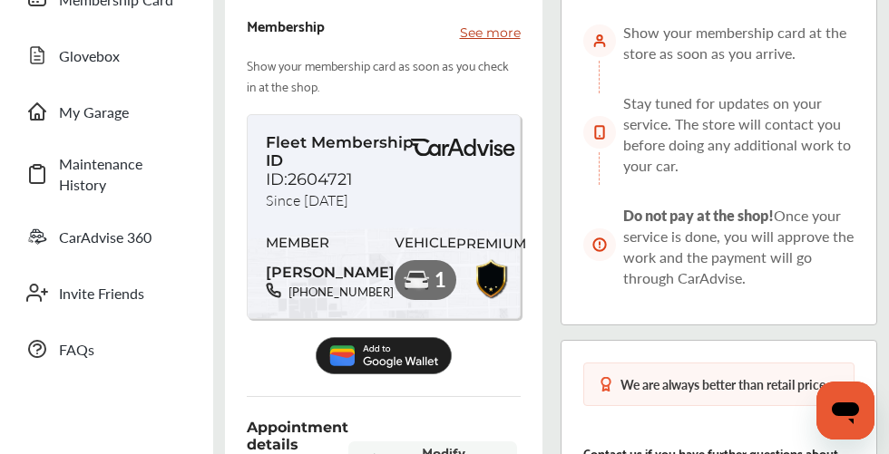
click at [380, 337] on img at bounding box center [384, 355] width 136 height 37
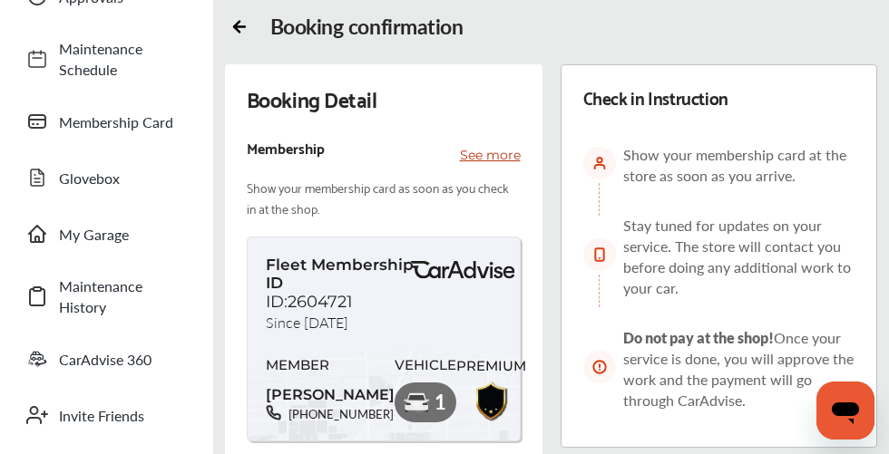
scroll to position [0, 0]
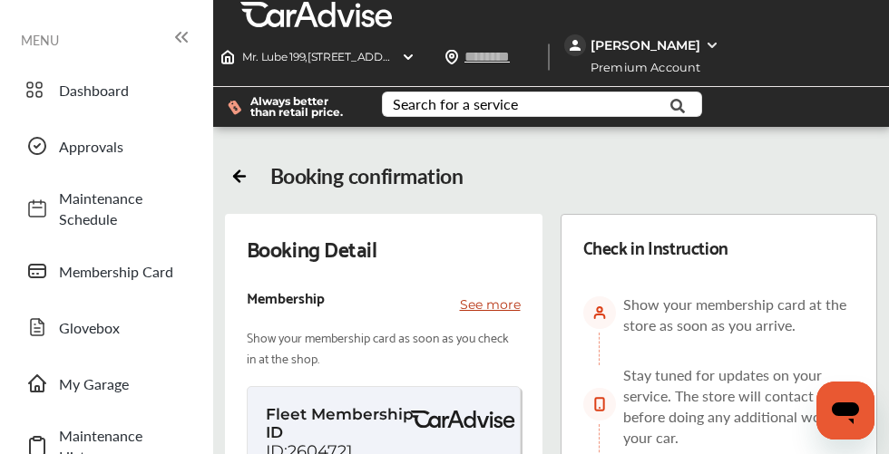
click at [651, 47] on div "[PERSON_NAME]" at bounding box center [644, 45] width 160 height 22
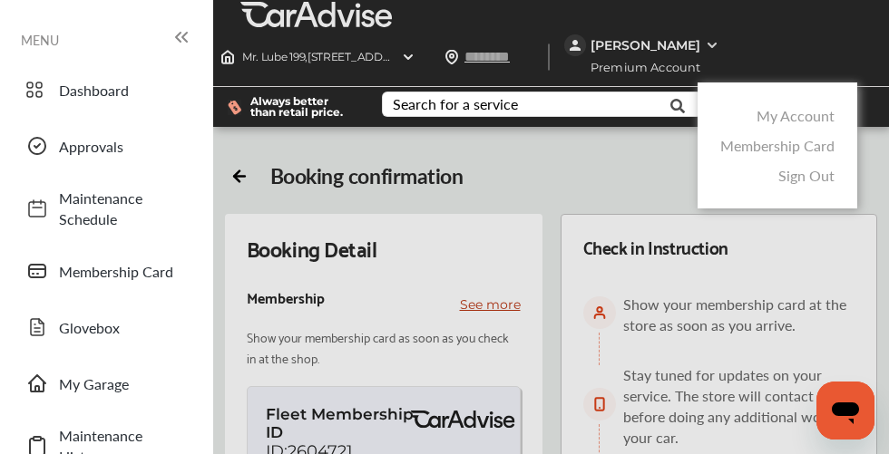
click at [777, 121] on link "My Account" at bounding box center [795, 115] width 78 height 21
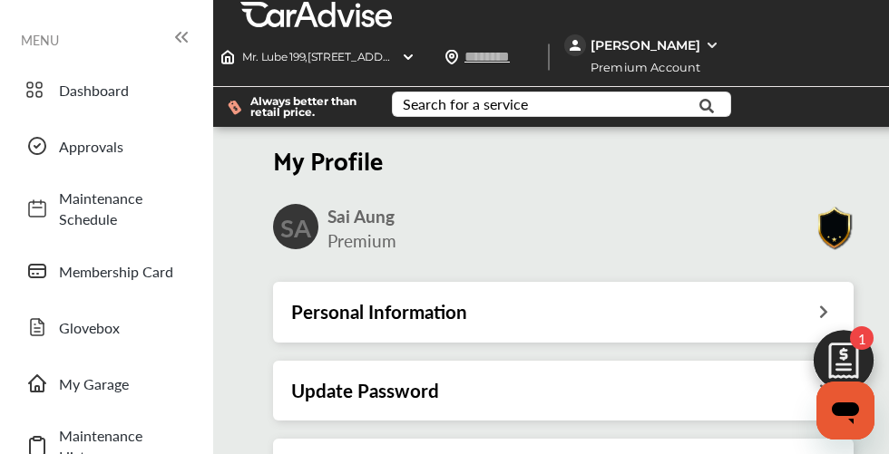
scroll to position [2, 0]
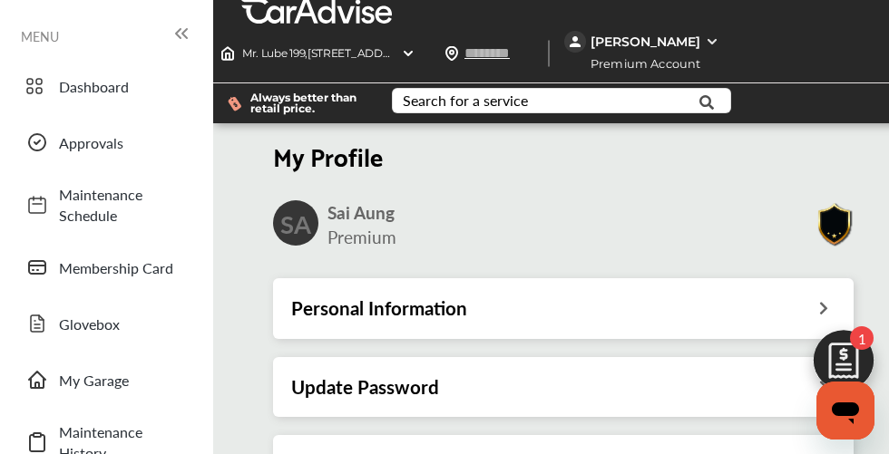
click at [486, 319] on div "Personal Information" at bounding box center [563, 309] width 544 height 24
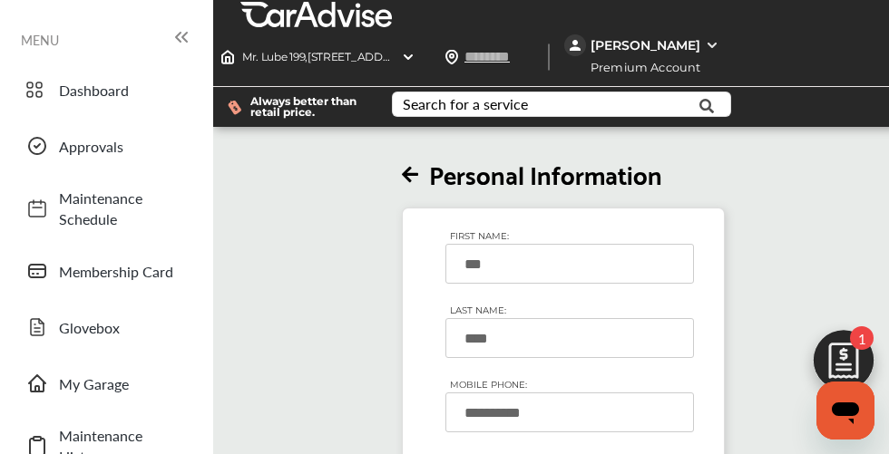
click at [418, 181] on icon at bounding box center [410, 175] width 16 height 19
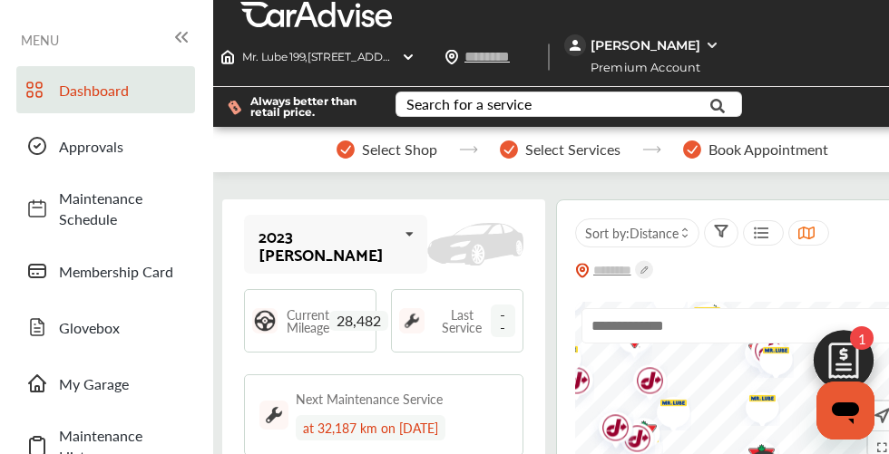
scroll to position [1542, 0]
click at [832, 354] on img at bounding box center [843, 365] width 87 height 87
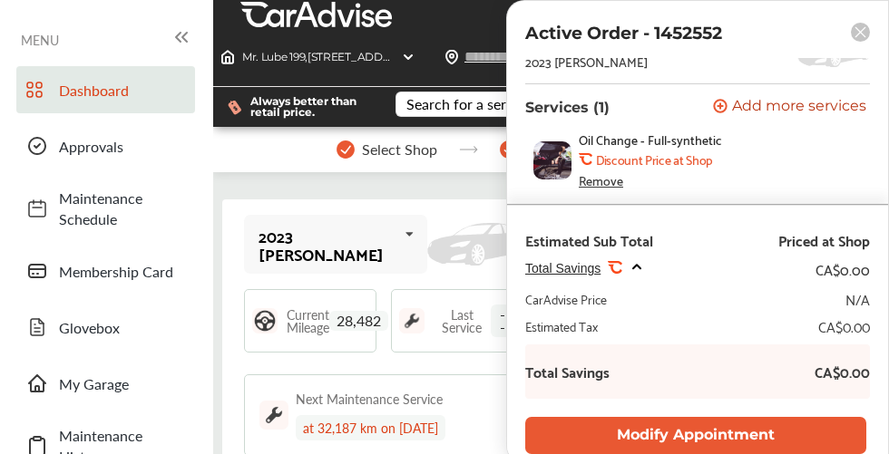
scroll to position [2157, 0]
click at [561, 268] on span "Total Savings" at bounding box center [562, 268] width 75 height 15
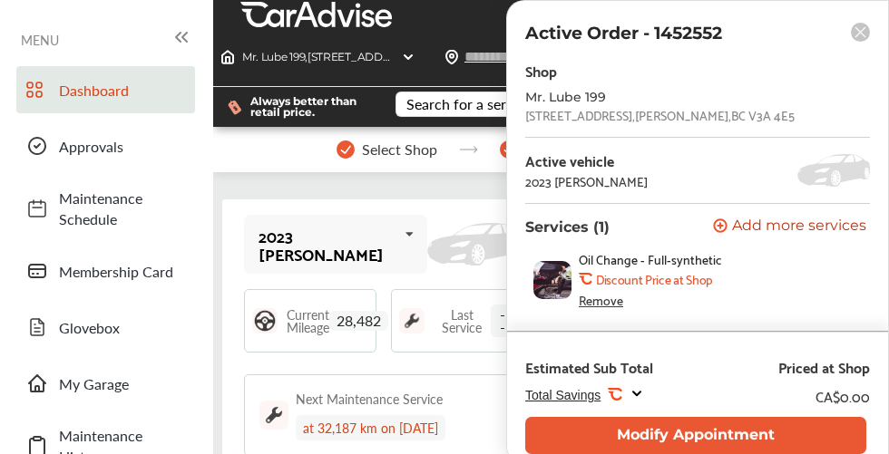
scroll to position [1976, 0]
click at [863, 33] on rect at bounding box center [860, 32] width 19 height 19
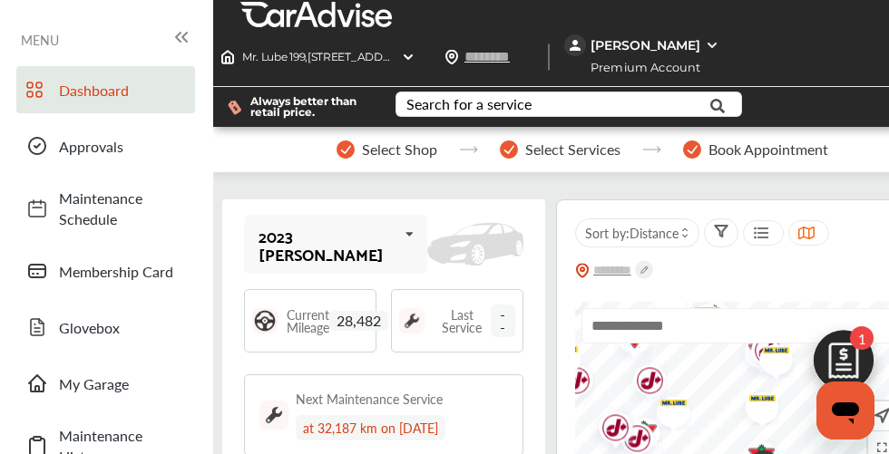
scroll to position [71, 0]
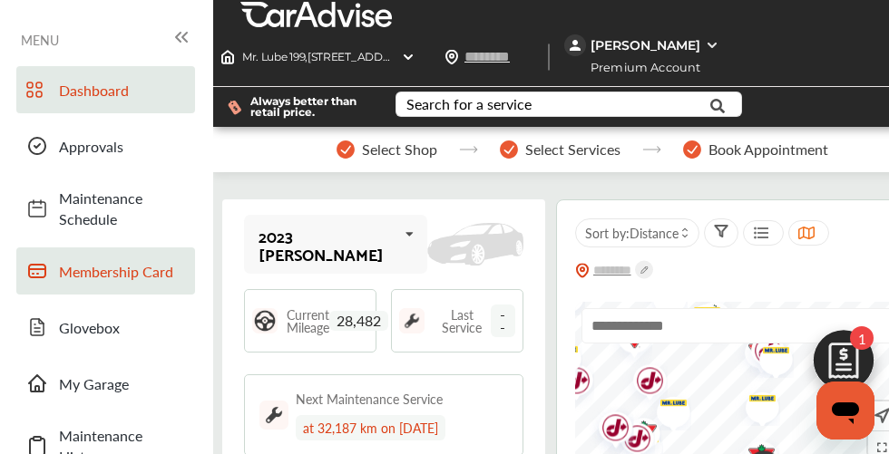
click at [162, 261] on span "Membership Card" at bounding box center [122, 271] width 127 height 21
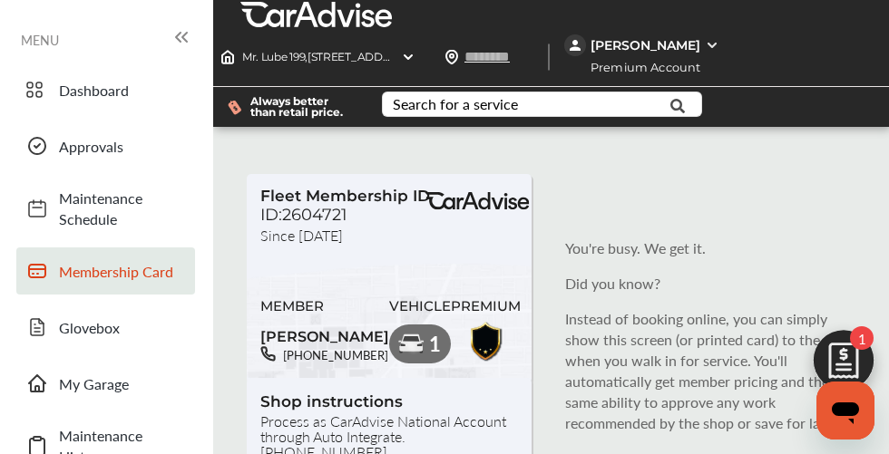
scroll to position [2, 0]
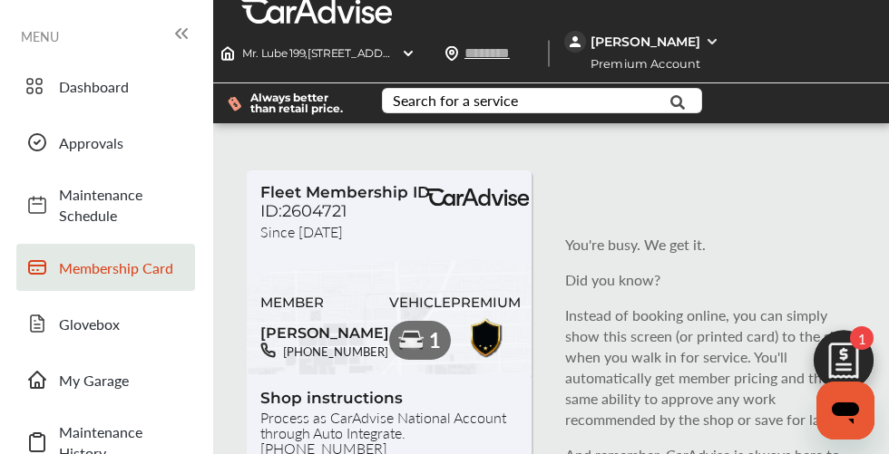
click at [836, 353] on img at bounding box center [843, 365] width 87 height 87
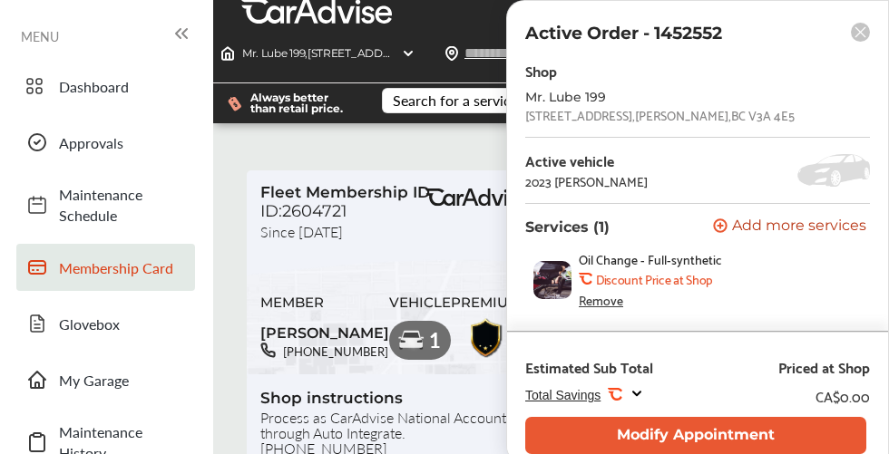
scroll to position [363, 0]
click at [858, 27] on rect at bounding box center [860, 32] width 19 height 19
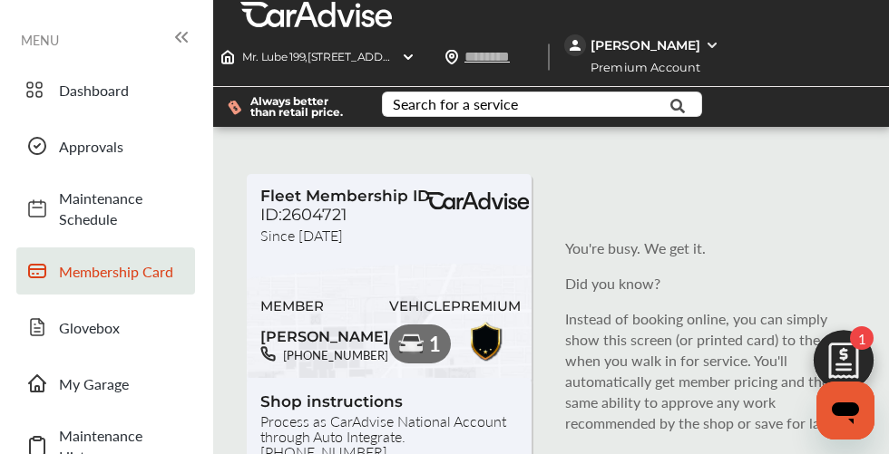
scroll to position [2, 0]
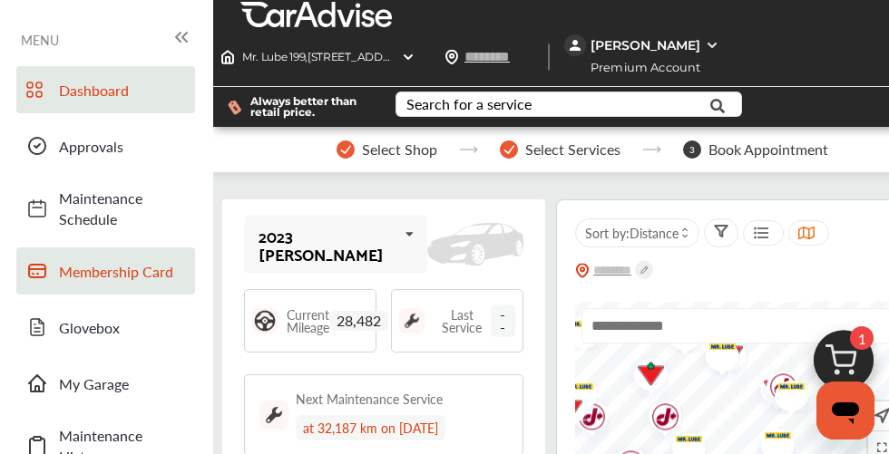
click at [129, 278] on span "Membership Card" at bounding box center [122, 271] width 127 height 21
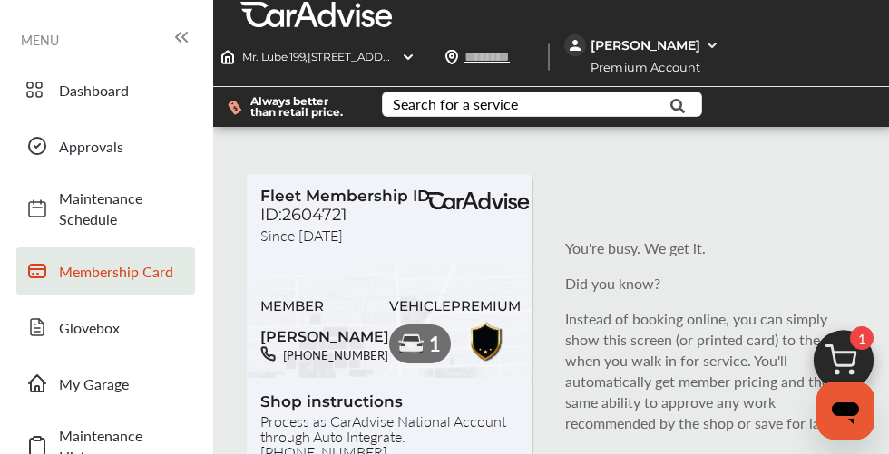
scroll to position [181, 0]
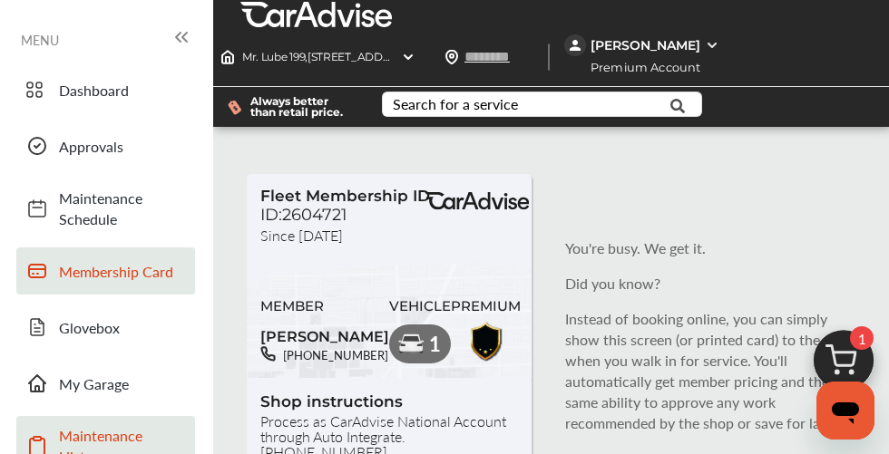
click at [114, 425] on span "Maintenance History" at bounding box center [122, 446] width 127 height 42
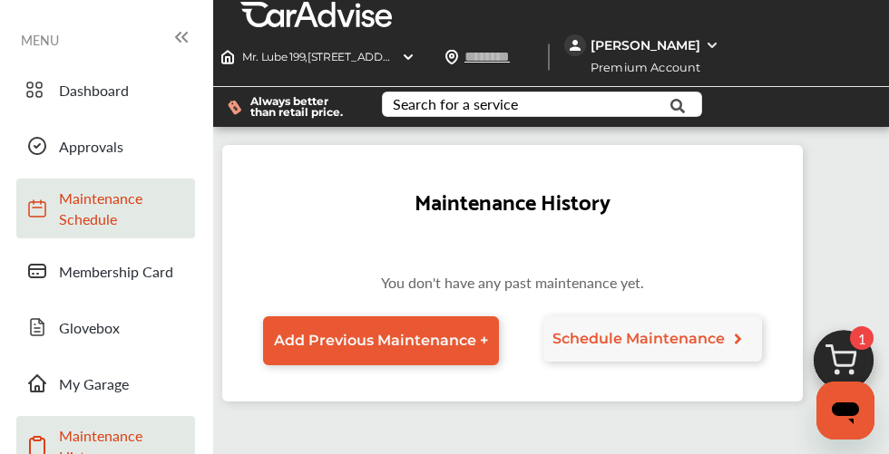
click at [102, 221] on span "Maintenance Schedule" at bounding box center [122, 209] width 127 height 42
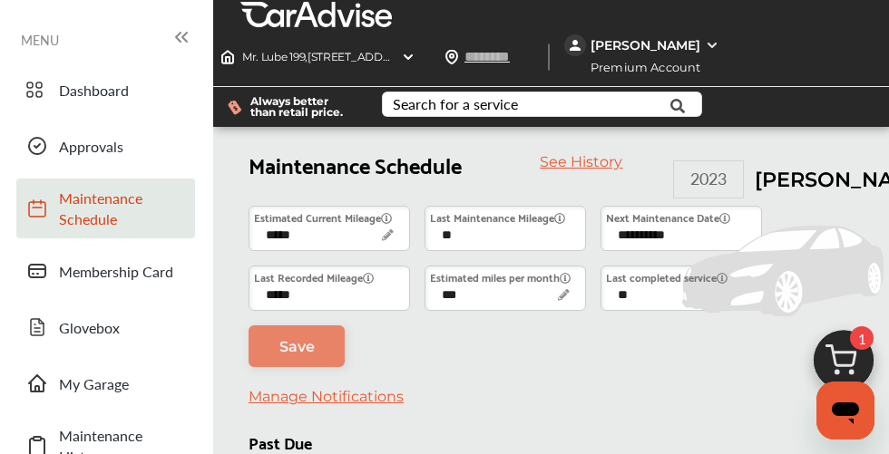
type input "***"
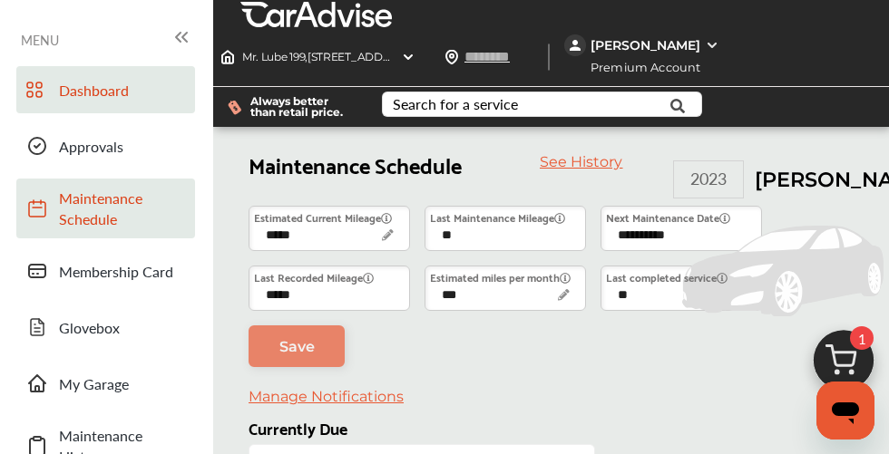
click at [105, 102] on link "Dashboard" at bounding box center [105, 89] width 179 height 47
